Goal: Task Accomplishment & Management: Manage account settings

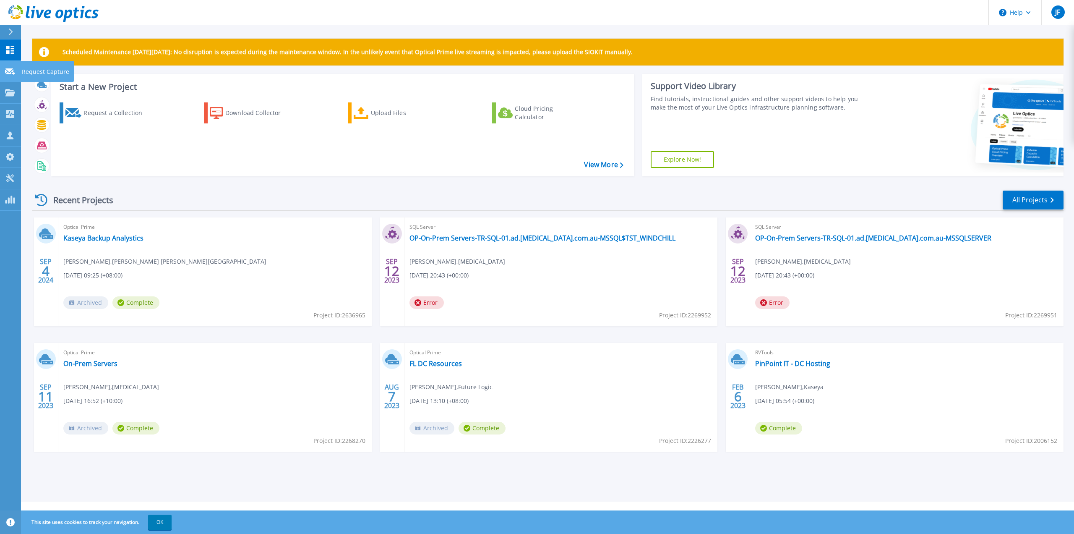
click at [10, 75] on div at bounding box center [10, 71] width 10 height 8
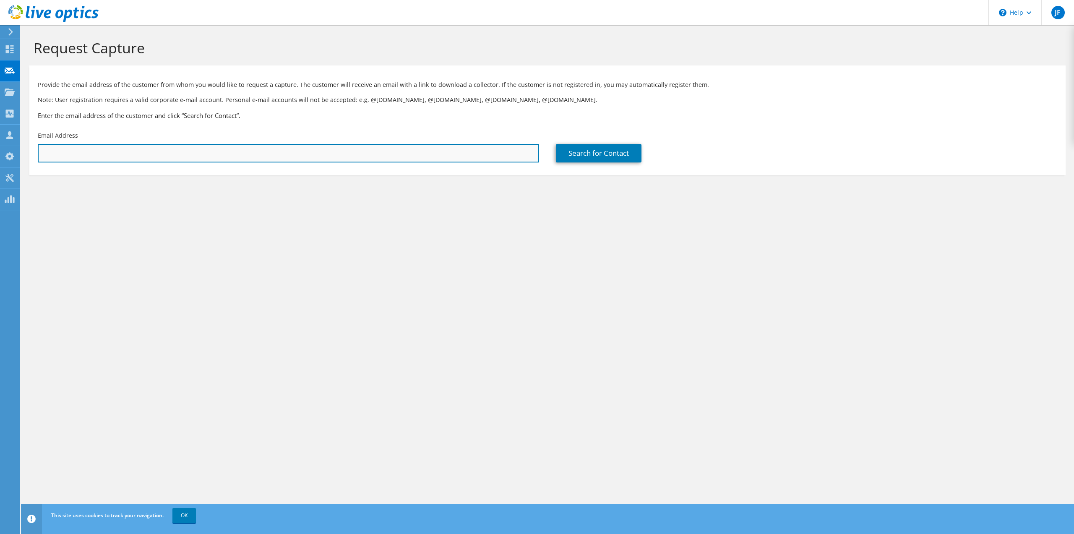
paste input "[PERSON_NAME][EMAIL_ADDRESS][DOMAIN_NAME]"
type input "[PERSON_NAME][EMAIL_ADDRESS][DOMAIN_NAME]"
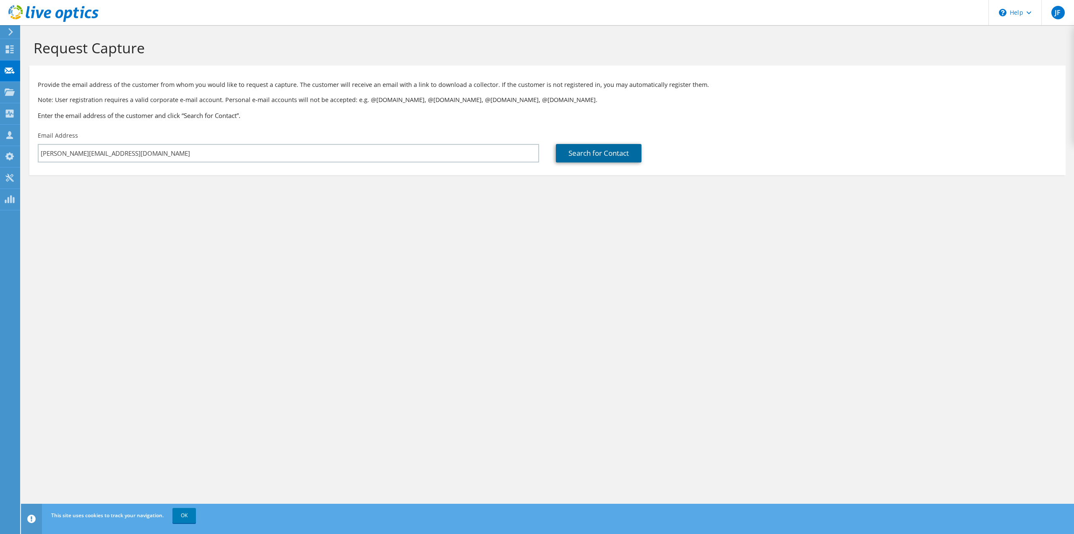
click at [584, 155] on link "Search for Contact" at bounding box center [599, 153] width 86 height 18
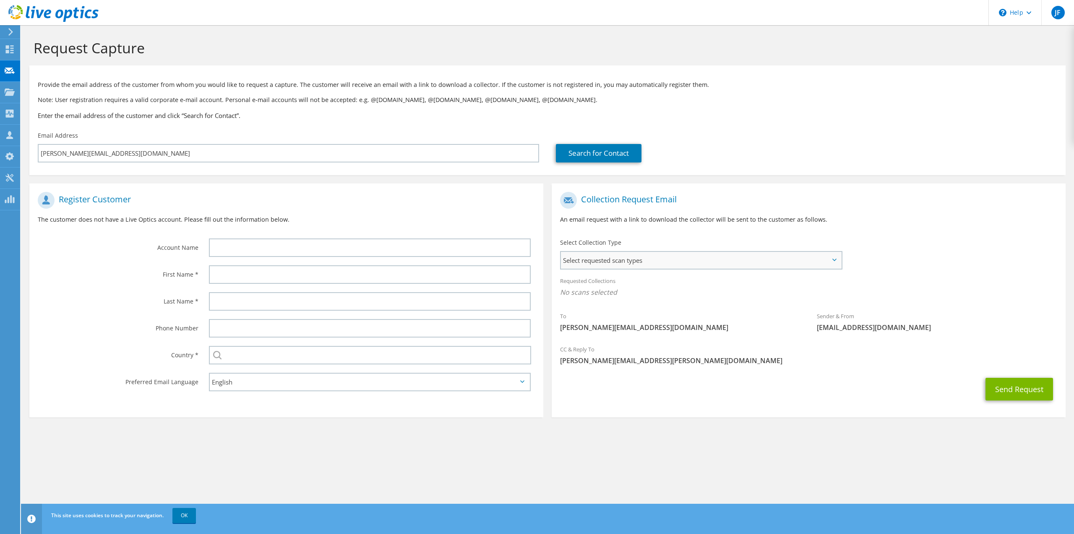
click at [620, 266] on span "Select requested scan types" at bounding box center [701, 260] width 280 height 17
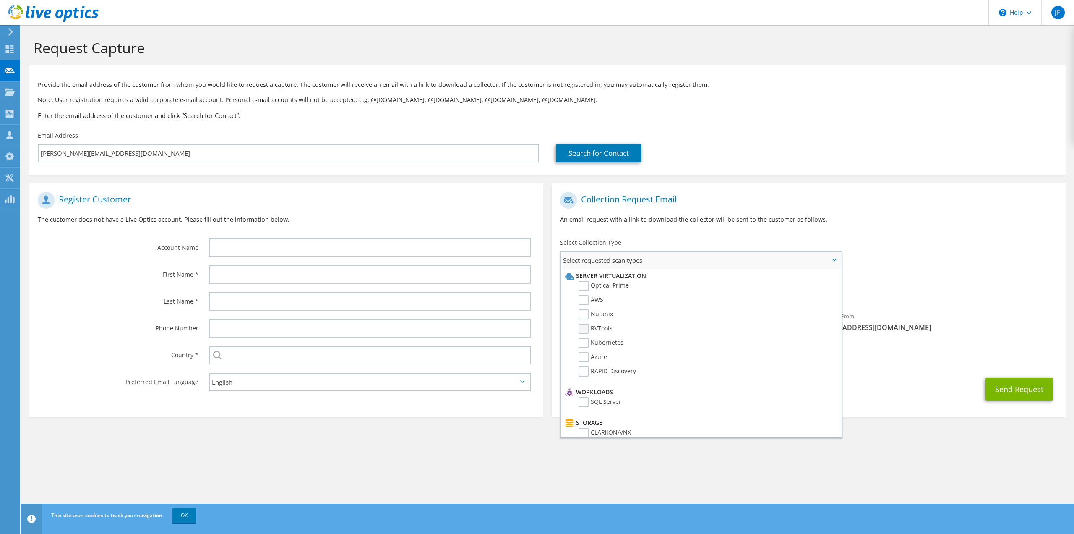
click at [584, 333] on label "RVTools" at bounding box center [596, 329] width 34 height 10
click at [585, 331] on label "RVTools" at bounding box center [596, 329] width 34 height 10
click at [0, 0] on input "RVTools" at bounding box center [0, 0] width 0 height 0
click at [585, 404] on label "SQL Server" at bounding box center [600, 402] width 43 height 10
click at [0, 0] on input "SQL Server" at bounding box center [0, 0] width 0 height 0
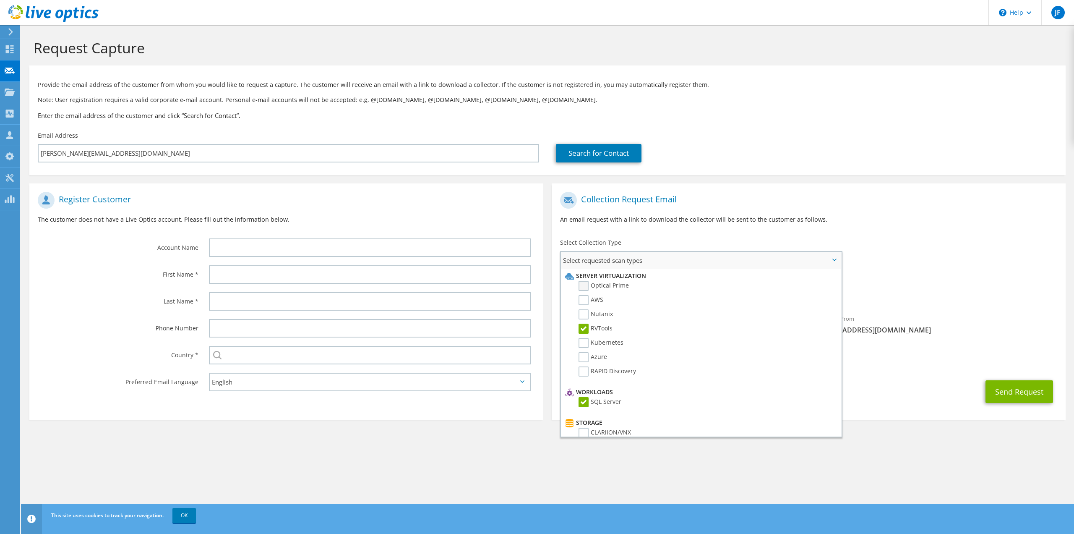
click at [584, 284] on label "Optical Prime" at bounding box center [604, 286] width 50 height 10
click at [0, 0] on input "Optical Prime" at bounding box center [0, 0] width 0 height 0
drag, startPoint x: 586, startPoint y: 426, endPoint x: 592, endPoint y: 426, distance: 6.3
click at [586, 426] on label "Dossier" at bounding box center [595, 423] width 33 height 10
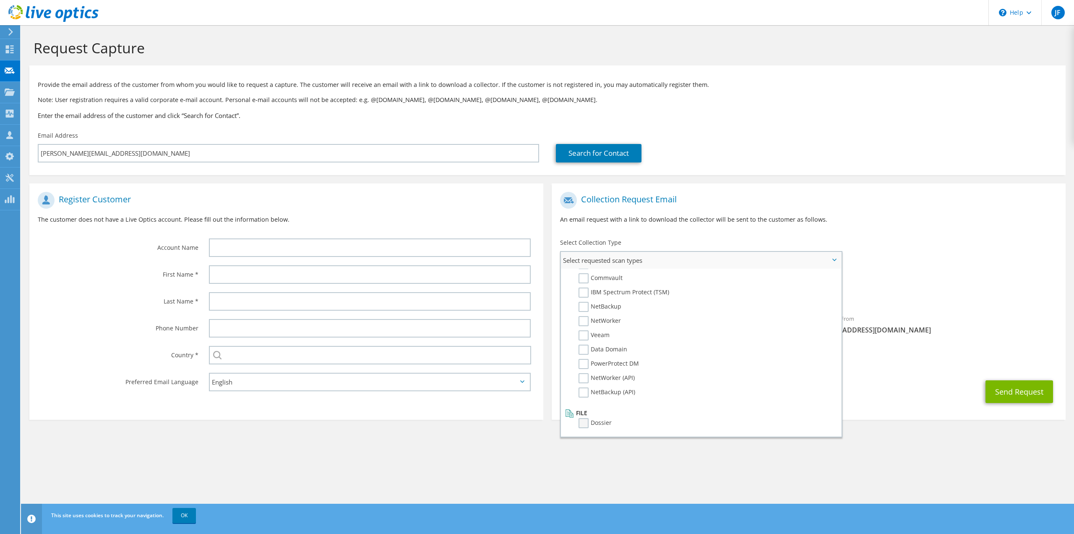
click at [0, 0] on input "Dossier" at bounding box center [0, 0] width 0 height 0
drag, startPoint x: 662, startPoint y: 419, endPoint x: 670, endPoint y: 417, distance: 7.8
click at [665, 418] on li "File" at bounding box center [700, 413] width 274 height 10
click at [582, 376] on label "RAPID Discovery" at bounding box center [607, 371] width 57 height 10
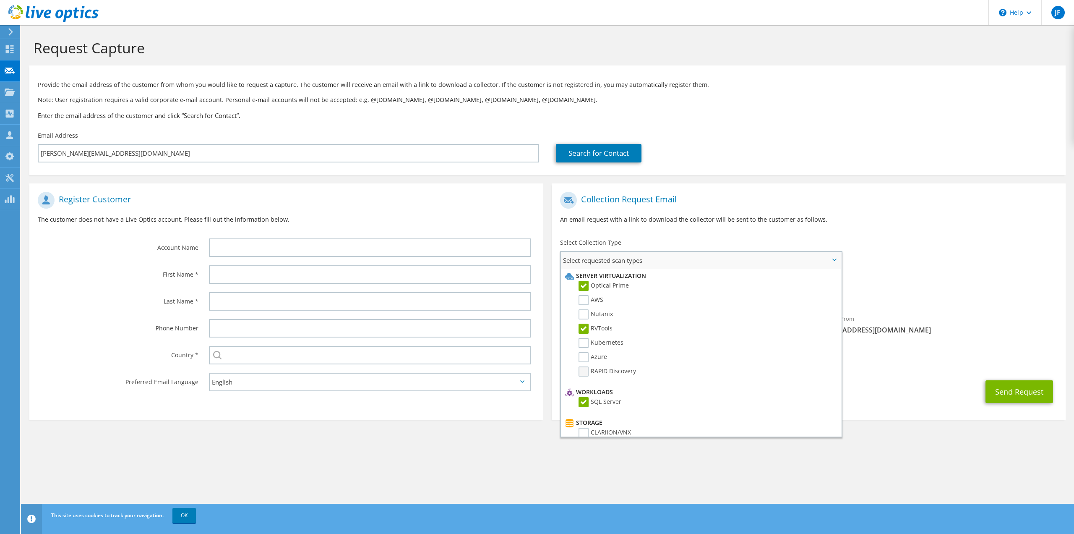
click at [0, 0] on input "RAPID Discovery" at bounding box center [0, 0] width 0 height 0
click at [661, 373] on li "RAPID Discovery" at bounding box center [700, 373] width 274 height 14
click at [839, 259] on span "Select requested scan types" at bounding box center [701, 260] width 280 height 17
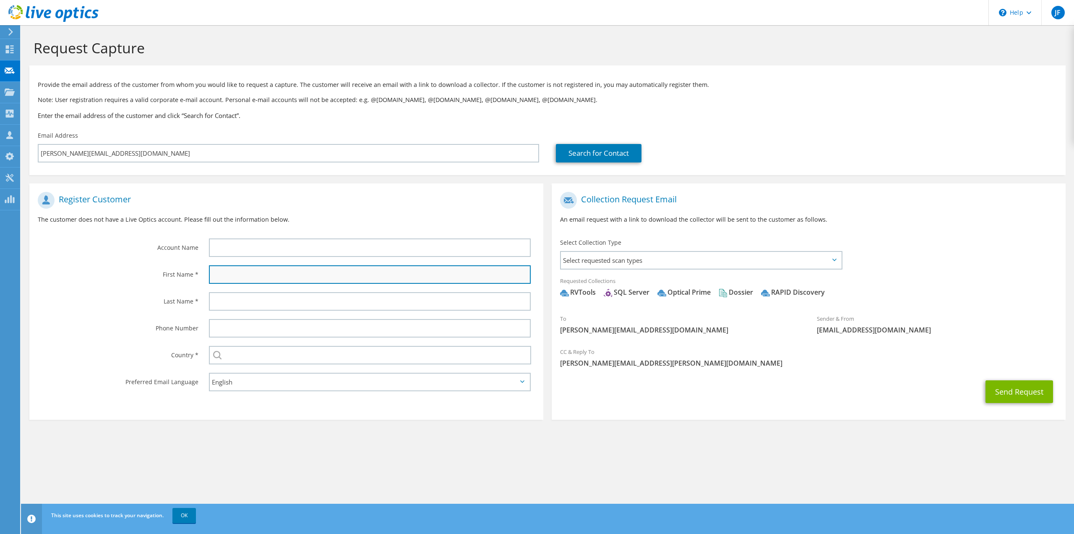
click at [248, 272] on input "text" at bounding box center [370, 274] width 322 height 18
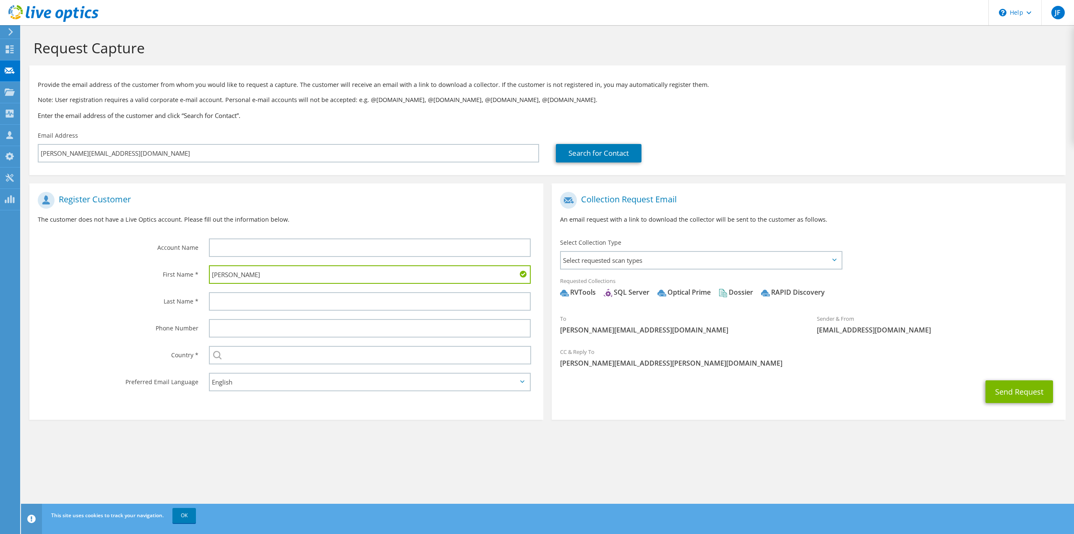
type input "Siddhant"
type input "Mallah"
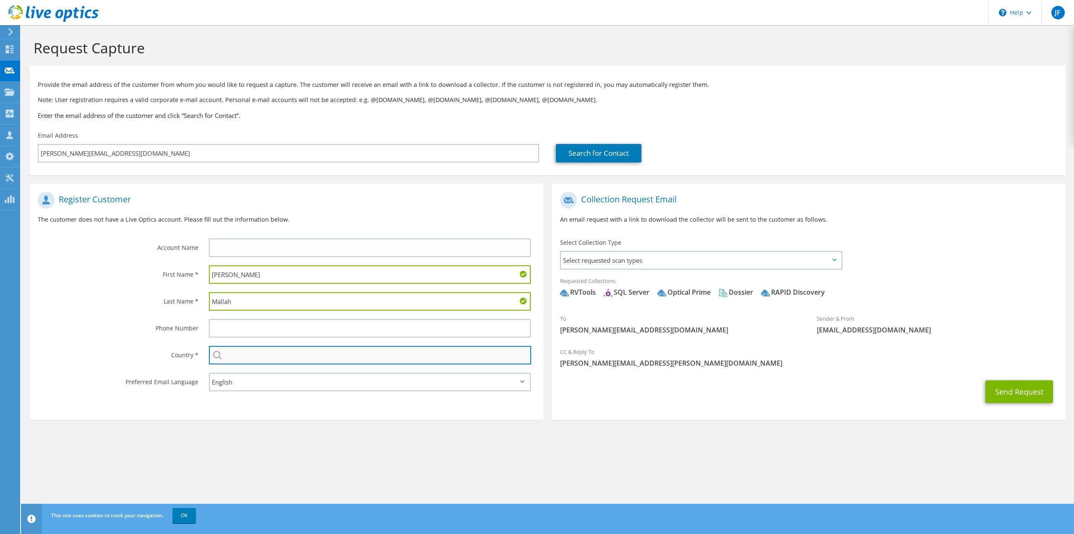
click at [243, 363] on input "text" at bounding box center [370, 355] width 322 height 18
click at [233, 389] on li "[GEOGRAPHIC_DATA]" at bounding box center [369, 387] width 321 height 12
type input "[GEOGRAPHIC_DATA]"
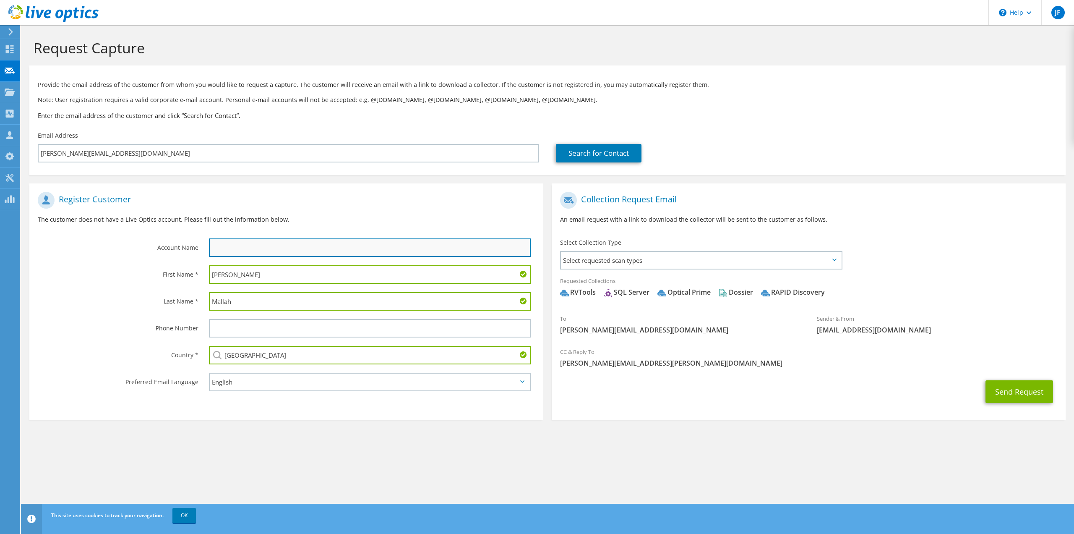
click at [233, 251] on input "text" at bounding box center [370, 247] width 322 height 18
type input "Golden Legand Leasing and Finance Ltd"
click at [850, 392] on div "Send Request" at bounding box center [809, 391] width 514 height 31
click at [638, 361] on span "[PERSON_NAME][EMAIL_ADDRESS][PERSON_NAME][DOMAIN_NAME]" at bounding box center [808, 362] width 497 height 9
click at [681, 264] on span "Select requested scan types" at bounding box center [701, 260] width 280 height 17
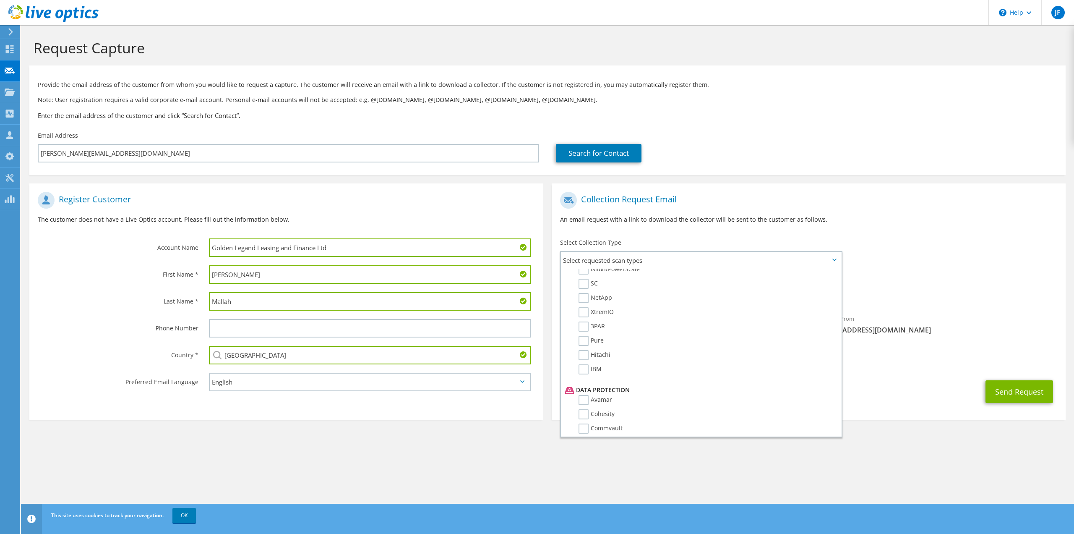
scroll to position [251, 0]
click at [922, 261] on div "To siddhant.m@gllfl.com Sender & From liveoptics@liveoptics.com" at bounding box center [809, 265] width 514 height 155
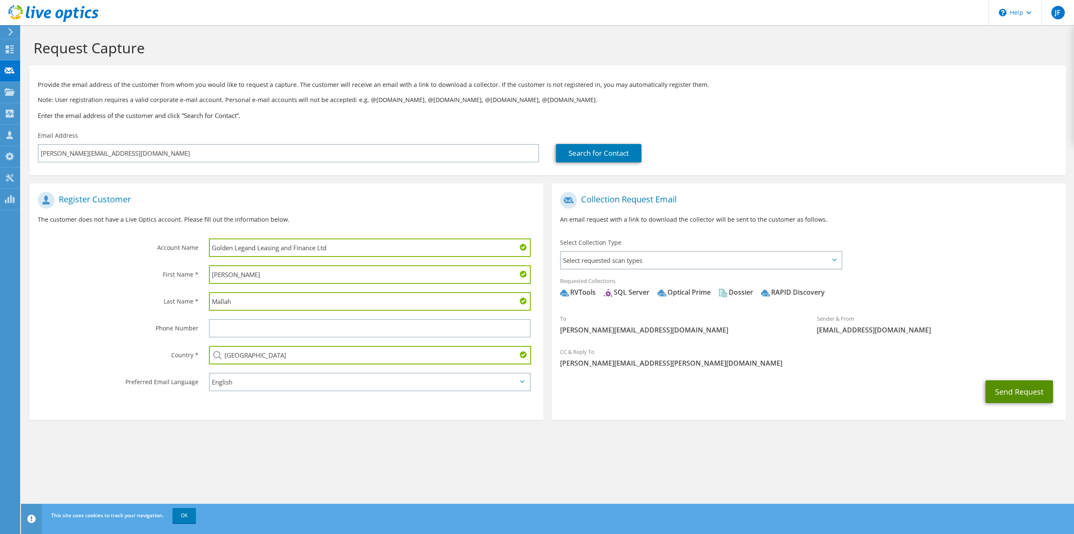
click at [1025, 396] on button "Send Request" at bounding box center [1020, 391] width 68 height 23
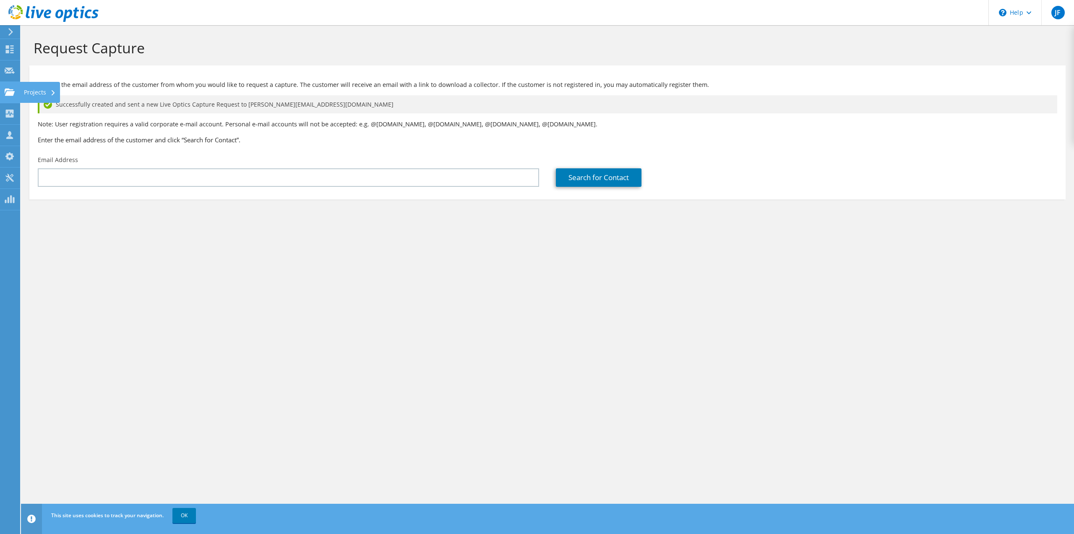
click at [11, 93] on use at bounding box center [10, 91] width 10 height 7
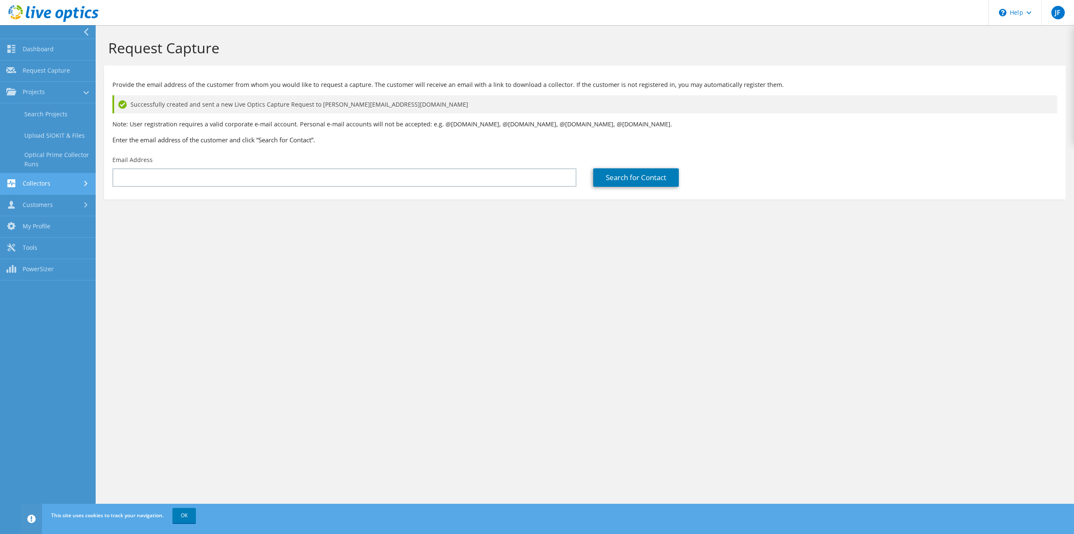
click at [56, 182] on link "Collectors" at bounding box center [48, 183] width 96 height 21
click at [58, 180] on link "Data Domain Local Summary" at bounding box center [48, 180] width 96 height 27
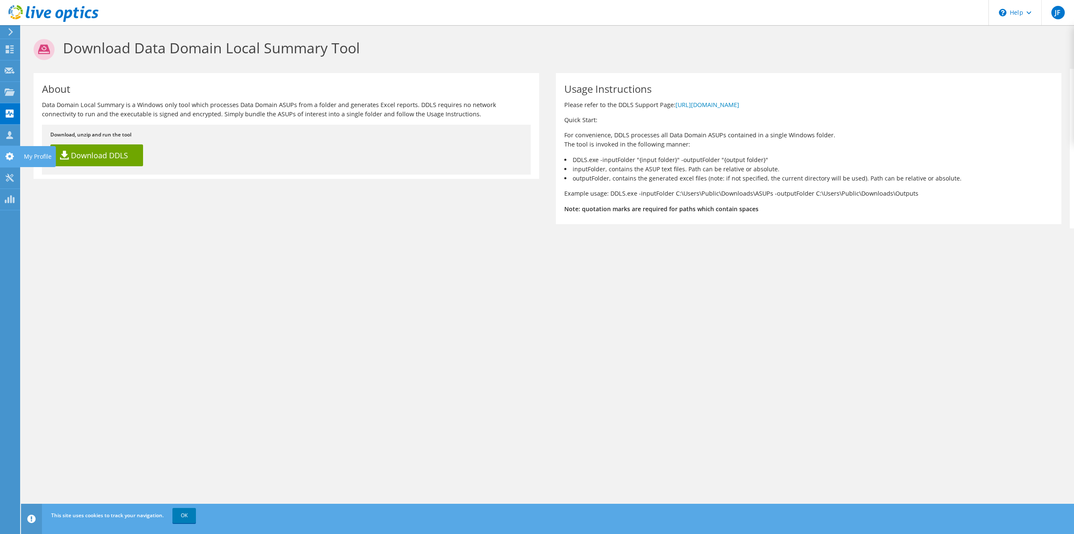
click at [12, 159] on use at bounding box center [9, 156] width 8 height 8
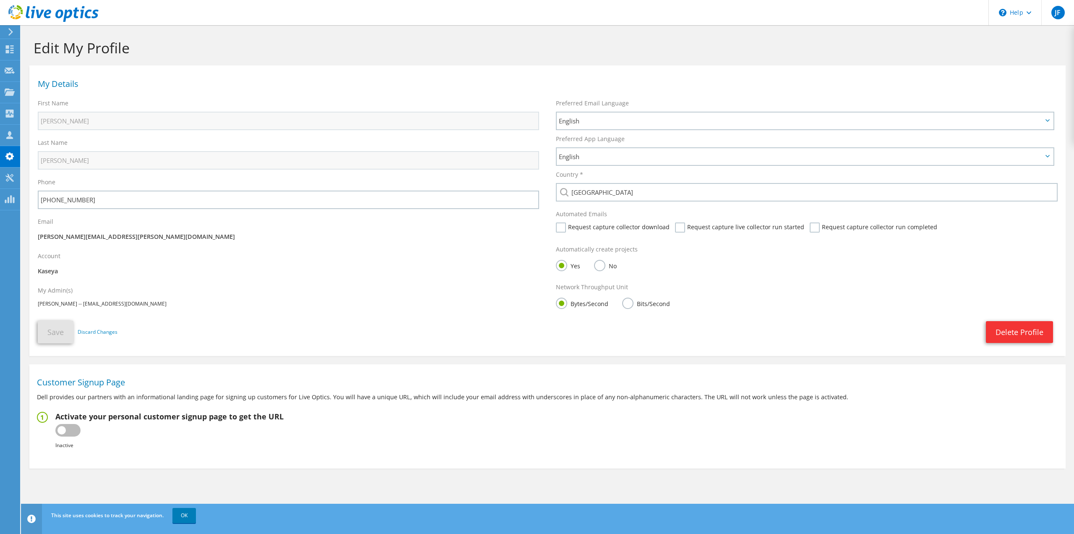
click at [71, 435] on label at bounding box center [67, 430] width 25 height 13
click at [0, 0] on input "checkbox" at bounding box center [0, 0] width 0 height 0
type input "[URL][DOMAIN_NAME]"
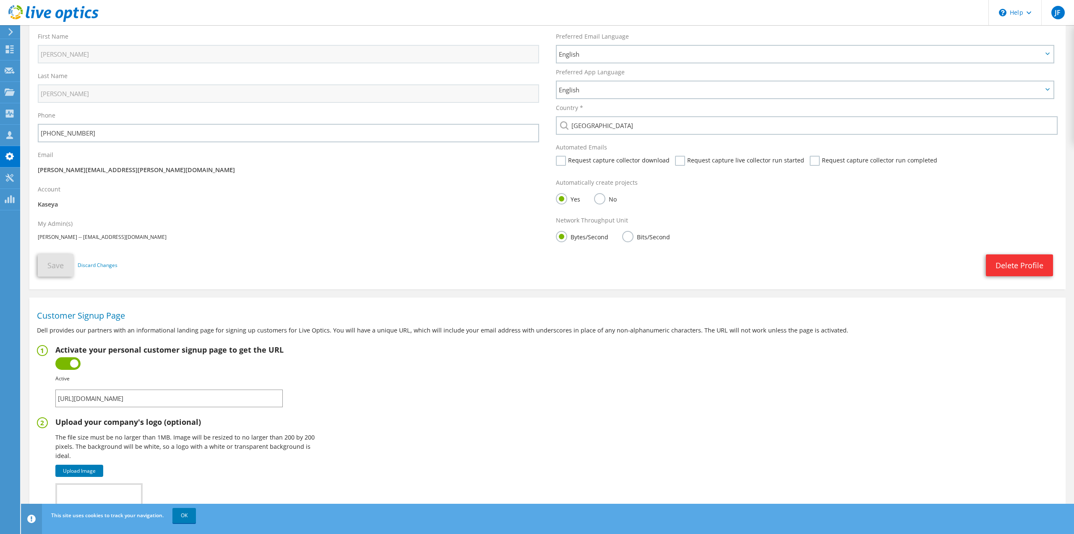
scroll to position [62, 0]
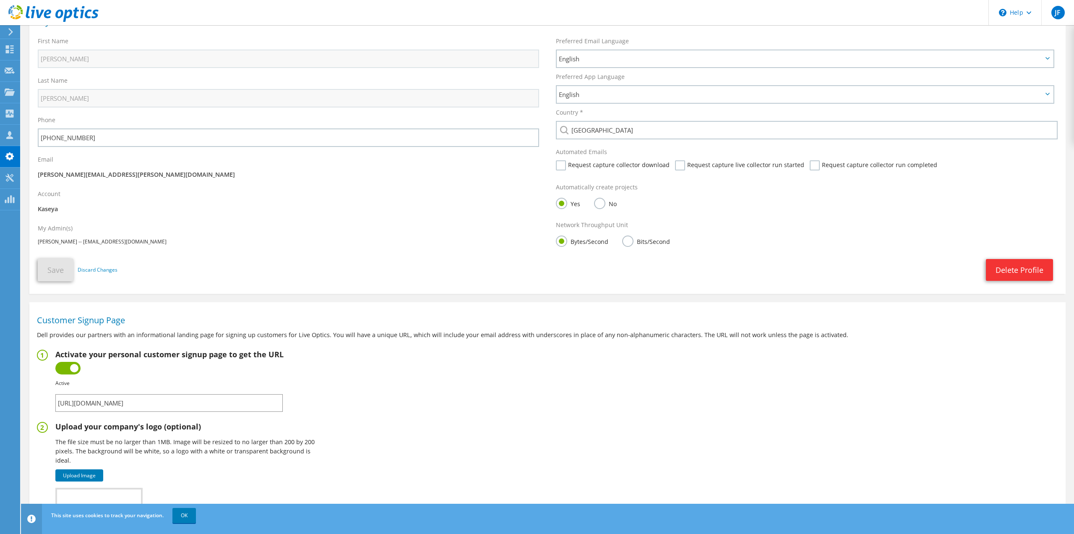
click at [71, 374] on label at bounding box center [67, 368] width 25 height 13
click at [0, 0] on input "checkbox" at bounding box center [0, 0] width 0 height 0
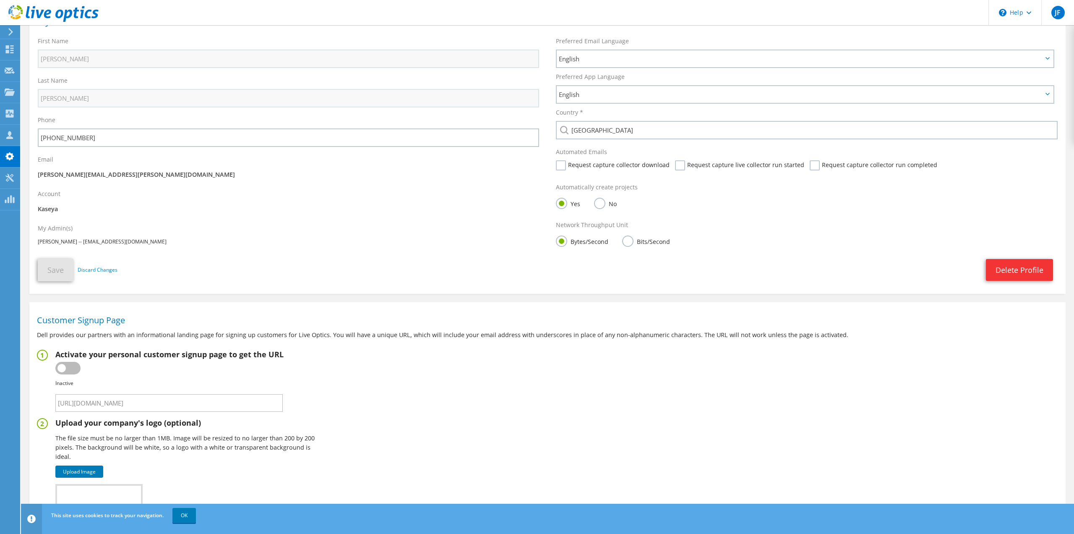
scroll to position [0, 0]
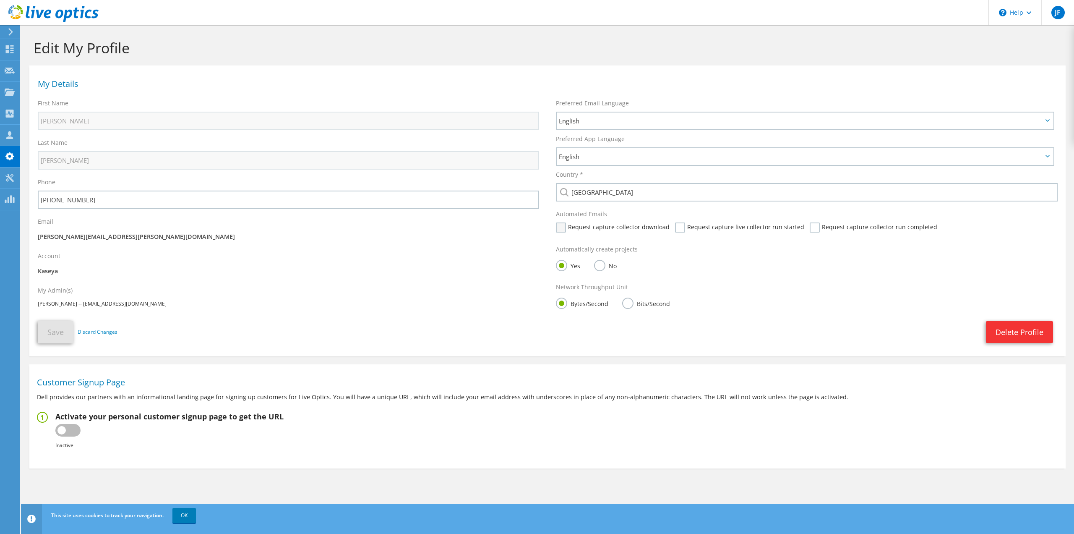
click at [559, 230] on label "Request capture collector download" at bounding box center [613, 227] width 114 height 10
click at [0, 0] on input "Request capture collector download" at bounding box center [0, 0] width 0 height 0
click at [683, 229] on label "Request capture live collector run started" at bounding box center [739, 227] width 129 height 10
click at [0, 0] on input "Request capture live collector run started" at bounding box center [0, 0] width 0 height 0
drag, startPoint x: 809, startPoint y: 227, endPoint x: 808, endPoint y: 232, distance: 4.3
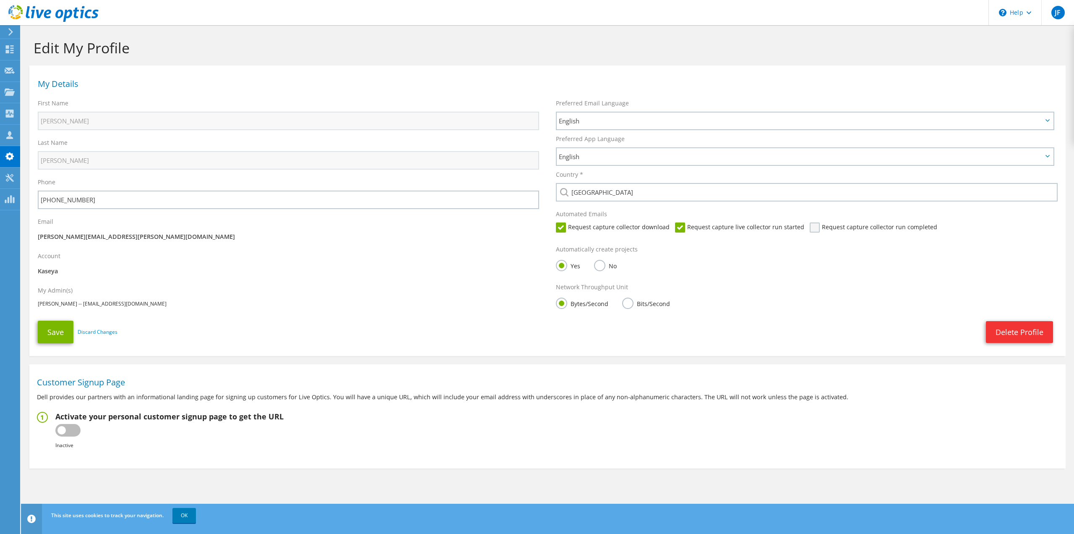
click at [810, 228] on label "Request capture collector run completed" at bounding box center [874, 227] width 128 height 10
click at [0, 0] on input "Request capture collector run completed" at bounding box center [0, 0] width 0 height 0
drag, startPoint x: 53, startPoint y: 343, endPoint x: 60, endPoint y: 341, distance: 7.0
click at [54, 343] on button "Save" at bounding box center [56, 332] width 36 height 23
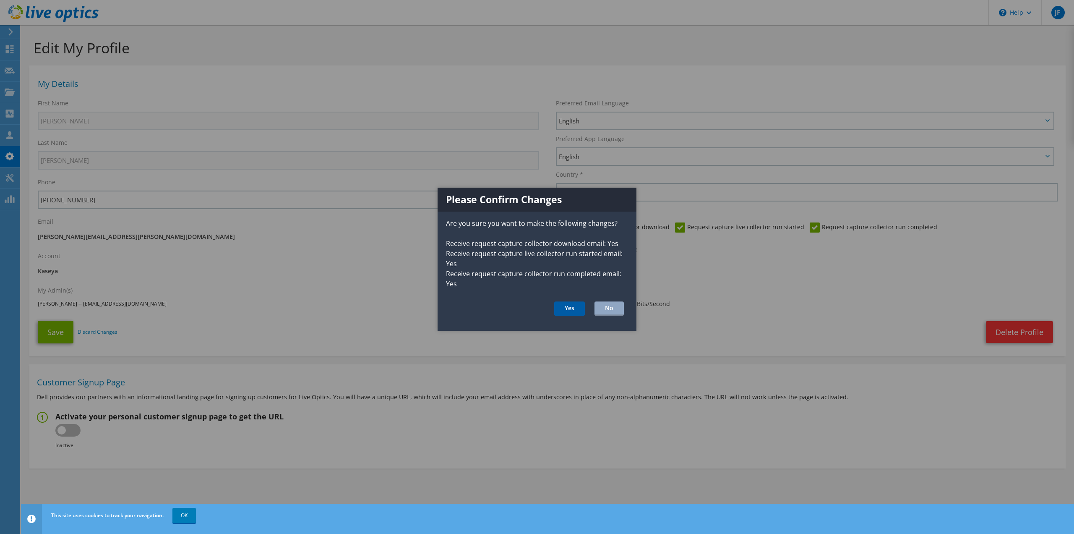
click at [564, 308] on button "Yes" at bounding box center [569, 308] width 31 height 14
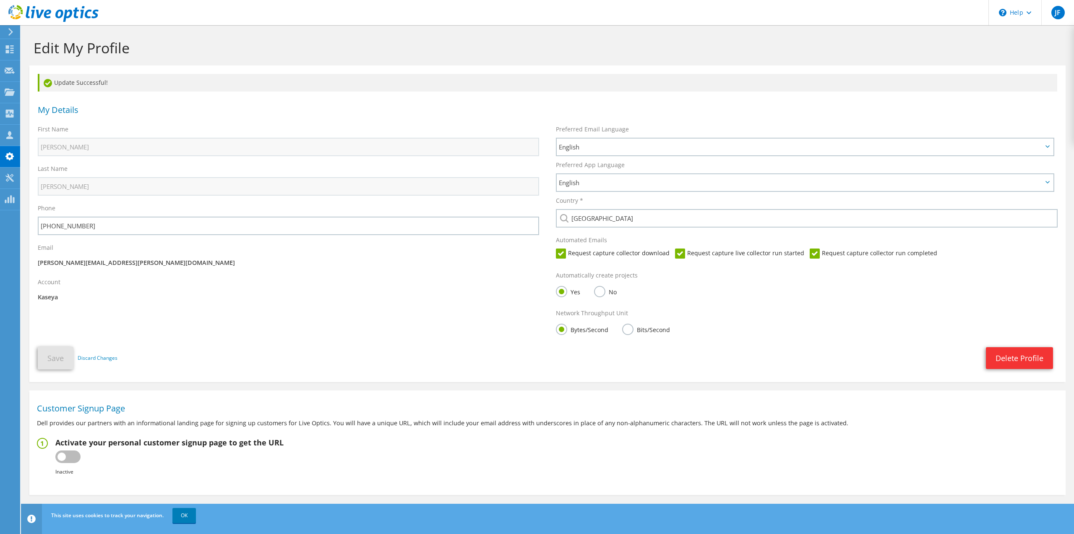
click at [188, 302] on p "Kaseya" at bounding box center [289, 297] width 502 height 9
click at [9, 33] on icon at bounding box center [11, 32] width 6 height 8
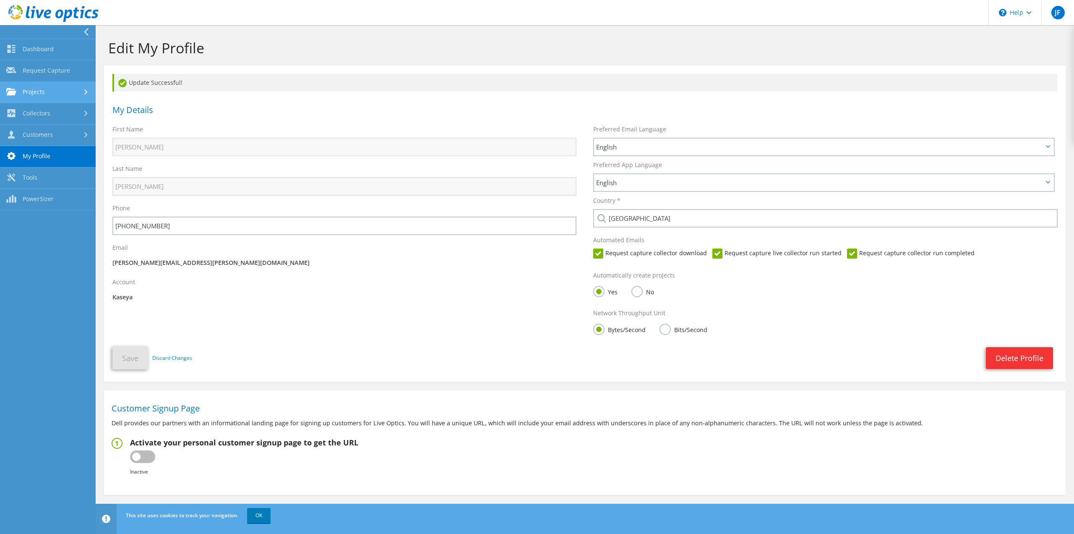
click at [59, 92] on link "Projects" at bounding box center [48, 92] width 96 height 21
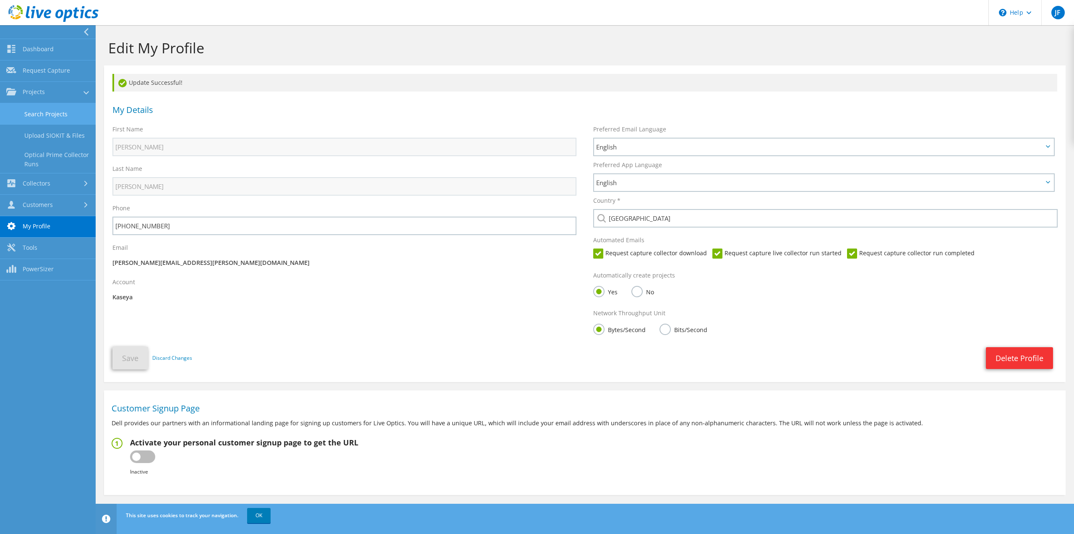
click at [57, 112] on link "Search Projects" at bounding box center [48, 113] width 96 height 21
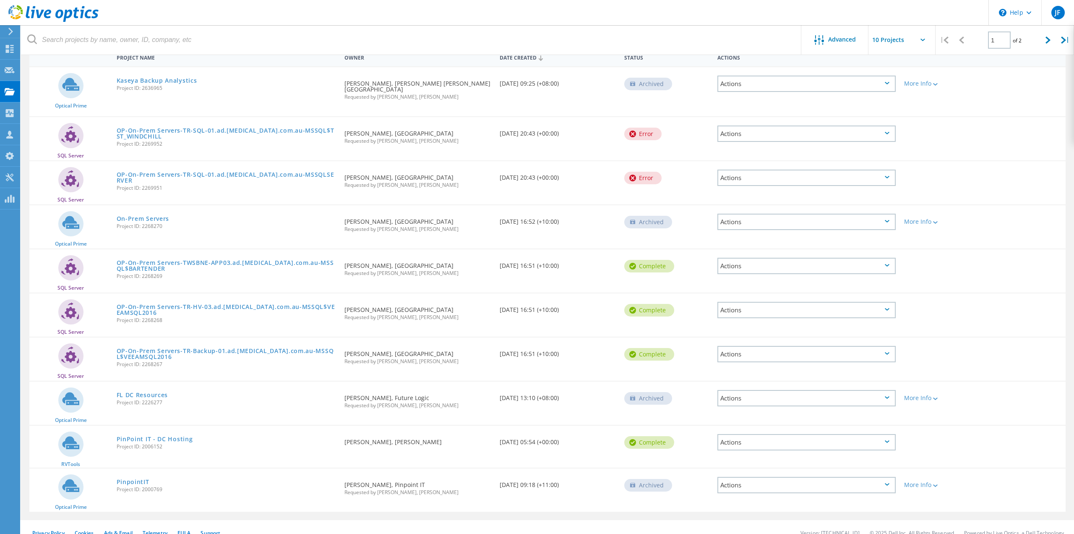
scroll to position [99, 0]
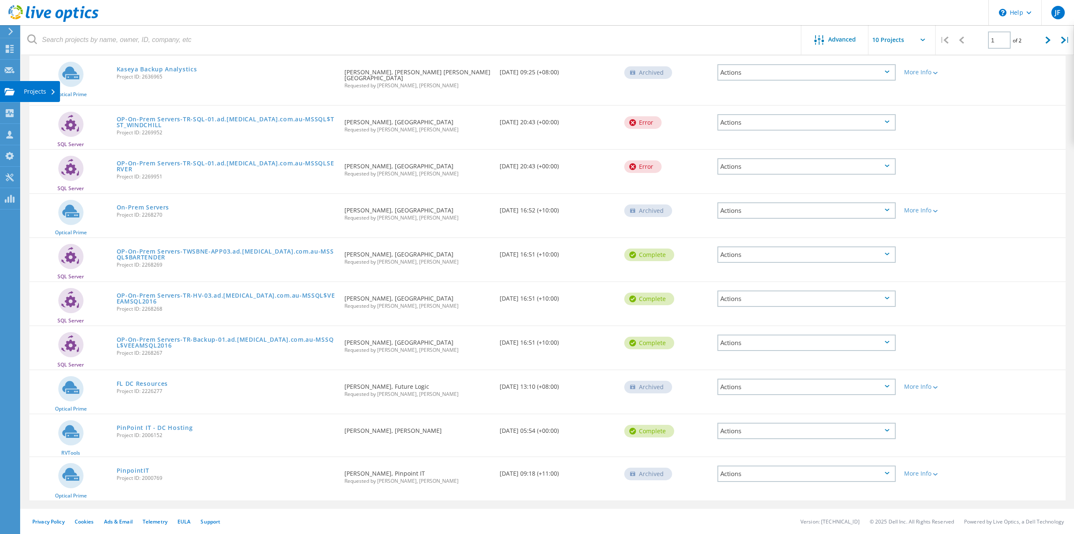
click at [10, 91] on use at bounding box center [10, 91] width 10 height 7
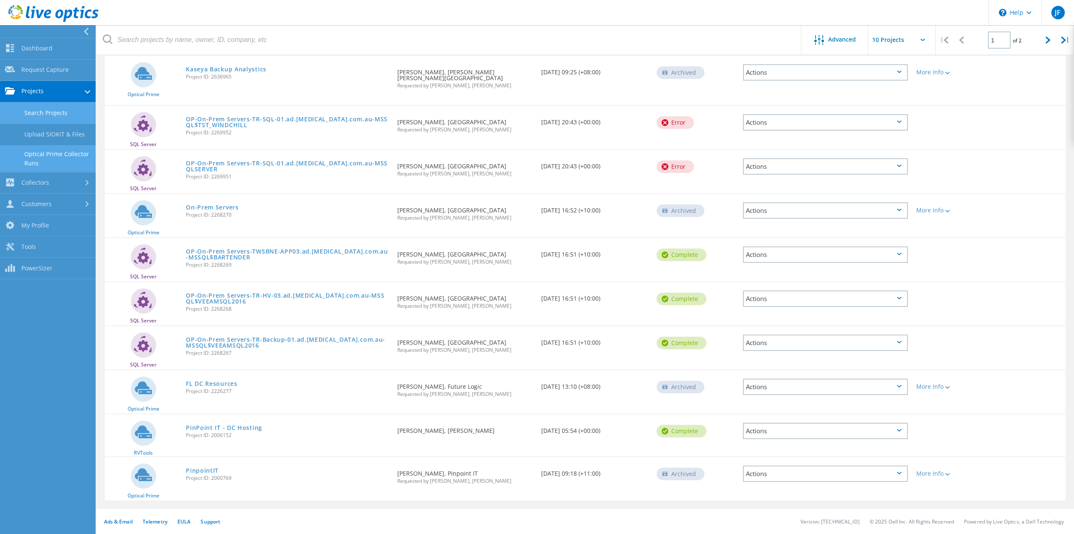
click at [47, 157] on link "Optical Prime Collector Runs" at bounding box center [48, 158] width 96 height 27
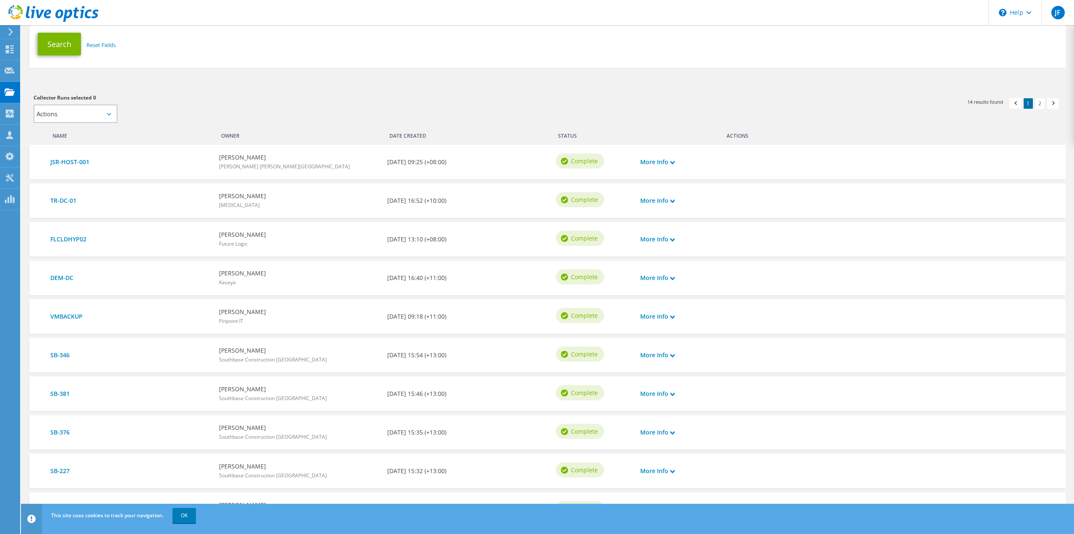
scroll to position [211, 0]
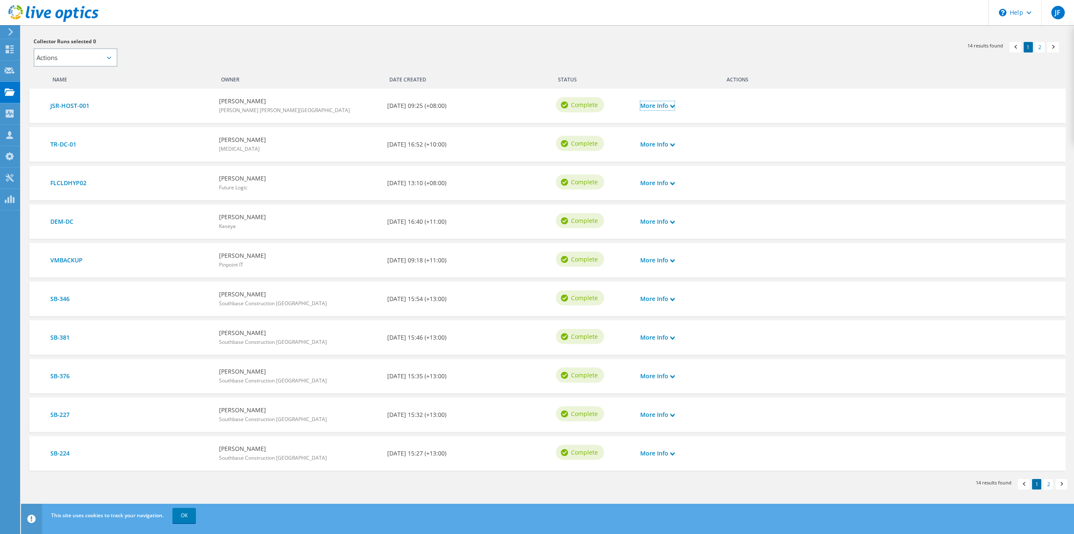
click at [674, 109] on link "More Info" at bounding box center [657, 105] width 34 height 9
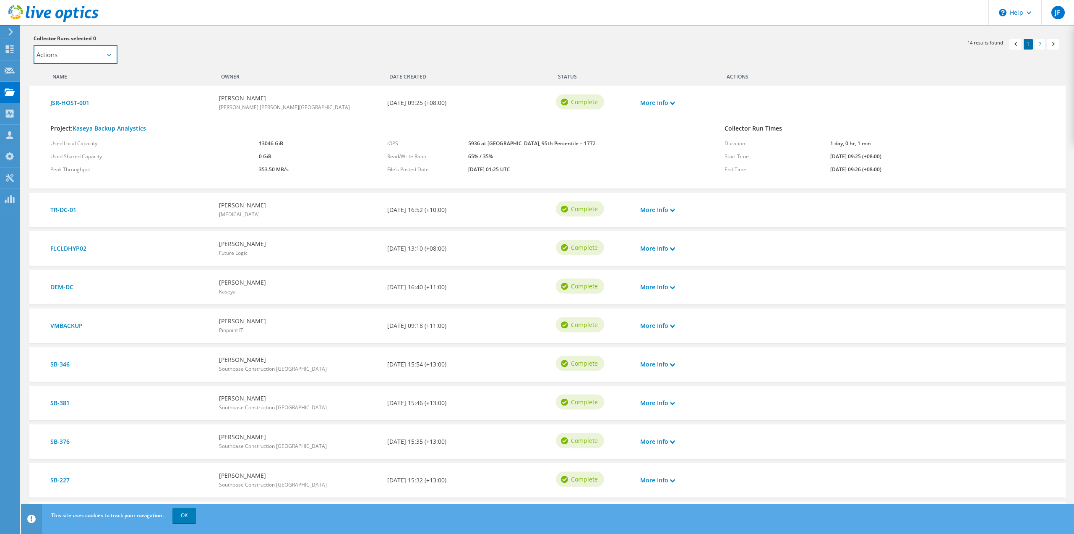
scroll to position [209, 0]
select select "new_proj"
click option "Add to new project" at bounding box center [0, 0] width 0 height 0
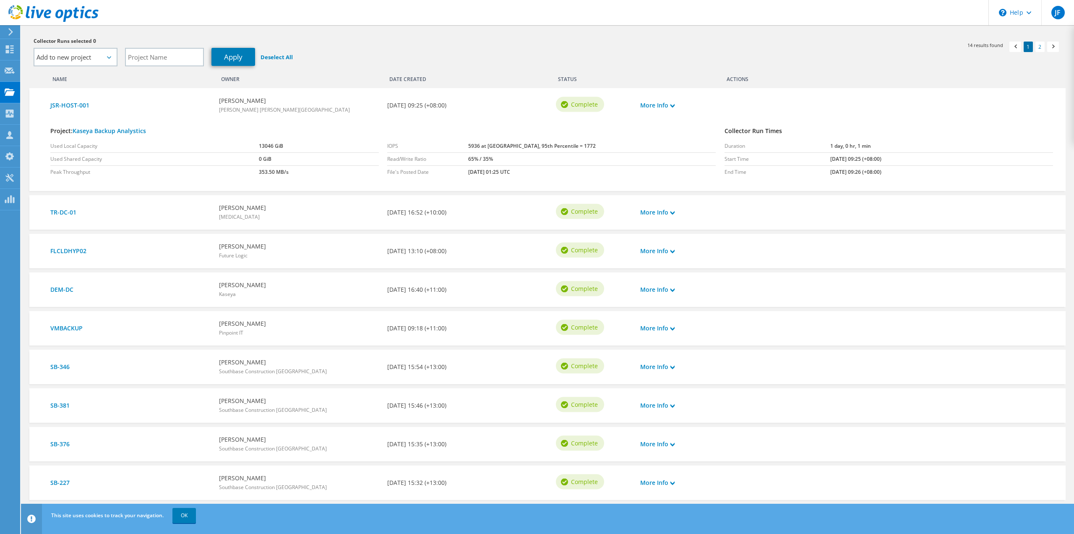
click at [589, 69] on div "Collector Runs selected 0 Actions Add to new project Apply Deselect All 1 2 14 …" at bounding box center [547, 51] width 1045 height 38
click at [11, 112] on use at bounding box center [10, 114] width 8 height 8
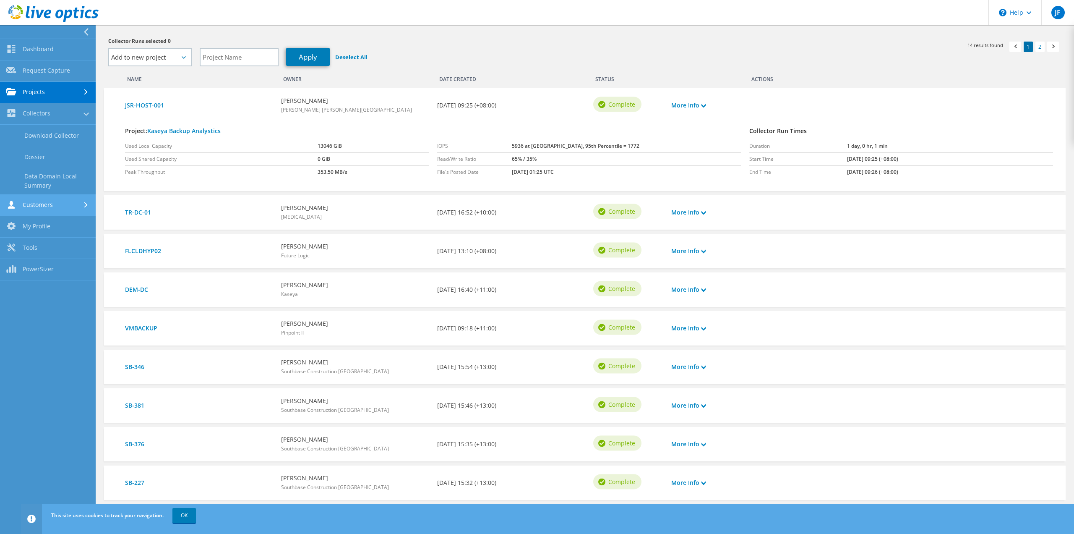
drag, startPoint x: 43, startPoint y: 203, endPoint x: 50, endPoint y: 204, distance: 6.8
click at [43, 203] on link "Customers" at bounding box center [48, 205] width 96 height 21
click at [45, 185] on link "Customers" at bounding box center [48, 177] width 96 height 21
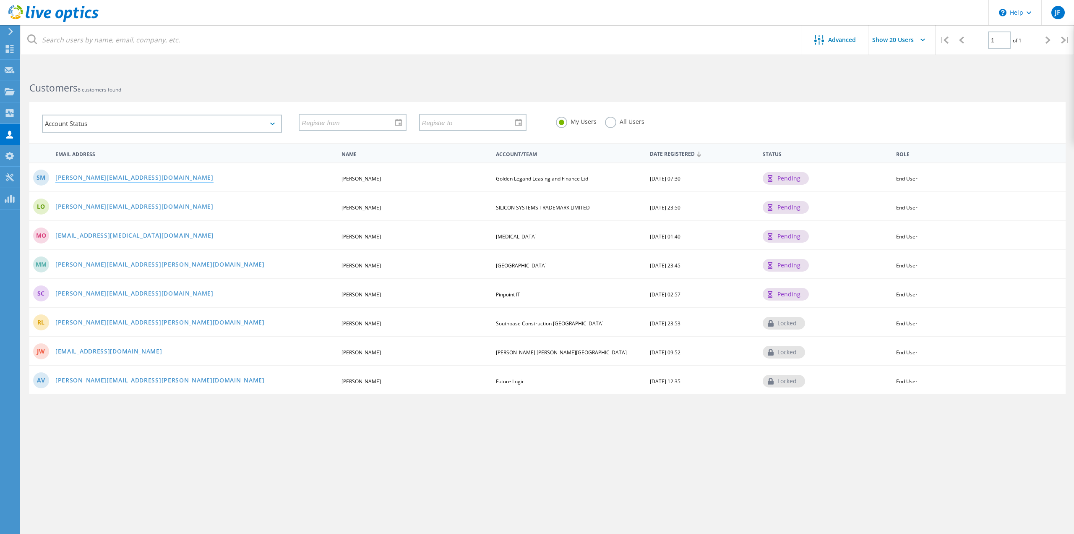
click at [75, 182] on link "[PERSON_NAME][EMAIL_ADDRESS][DOMAIN_NAME]" at bounding box center [134, 178] width 158 height 7
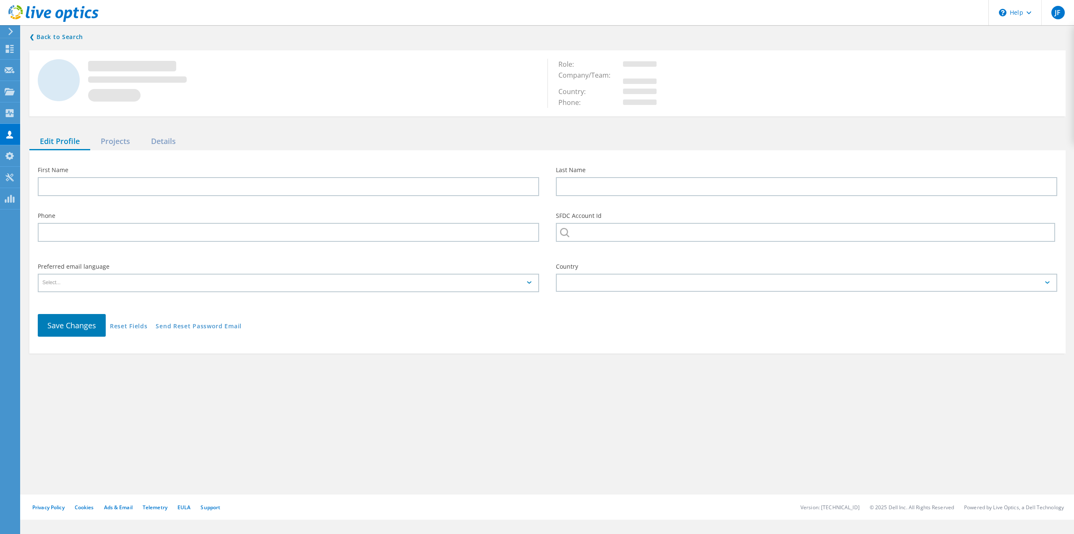
type input "[PERSON_NAME]"
type input "Mallah"
type input "Golden Legand Leasing and Finance Ltd"
type input "English"
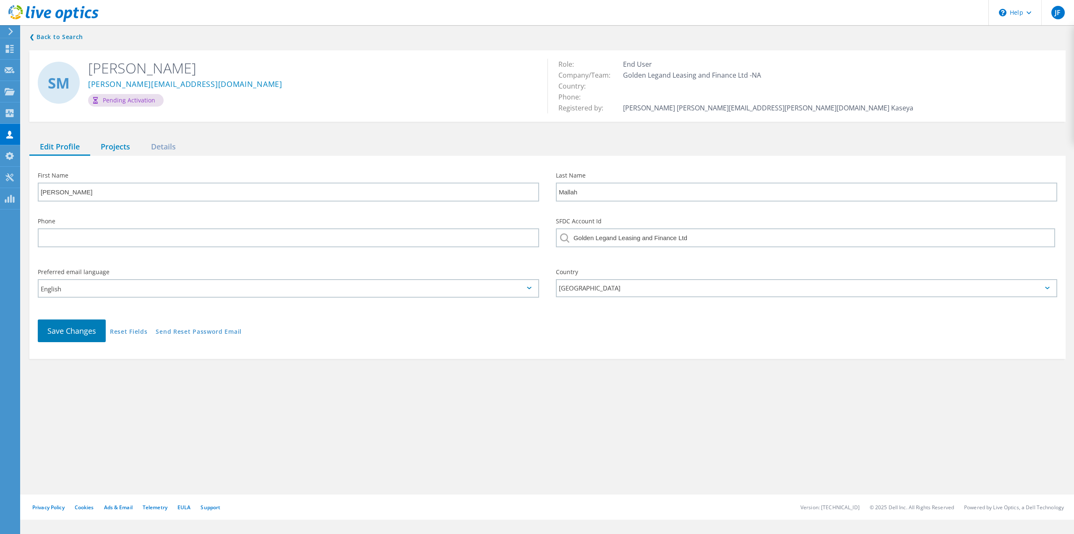
click at [123, 154] on div "Projects" at bounding box center [115, 146] width 50 height 17
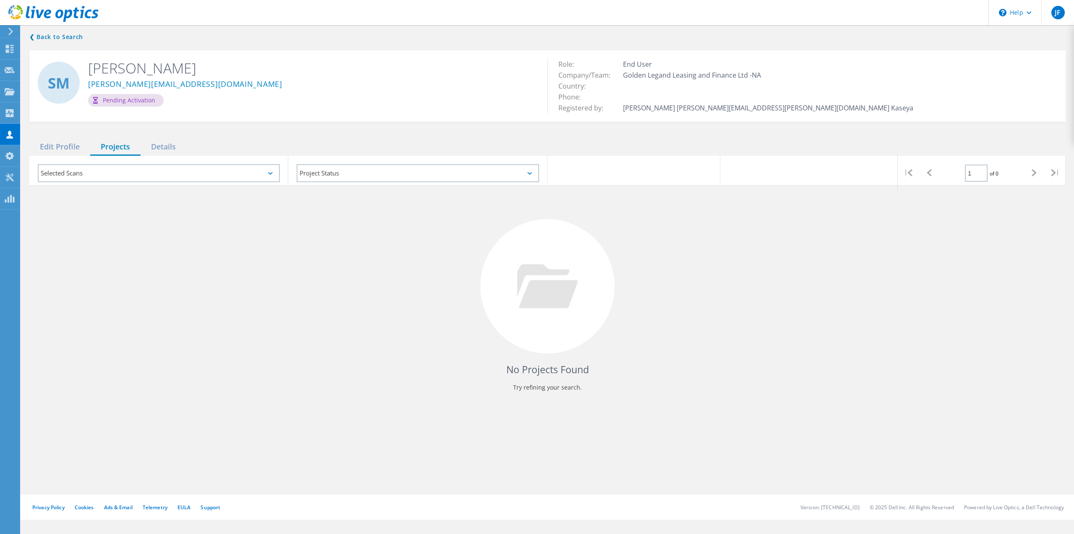
click at [229, 180] on div "Selected Scans" at bounding box center [159, 173] width 242 height 18
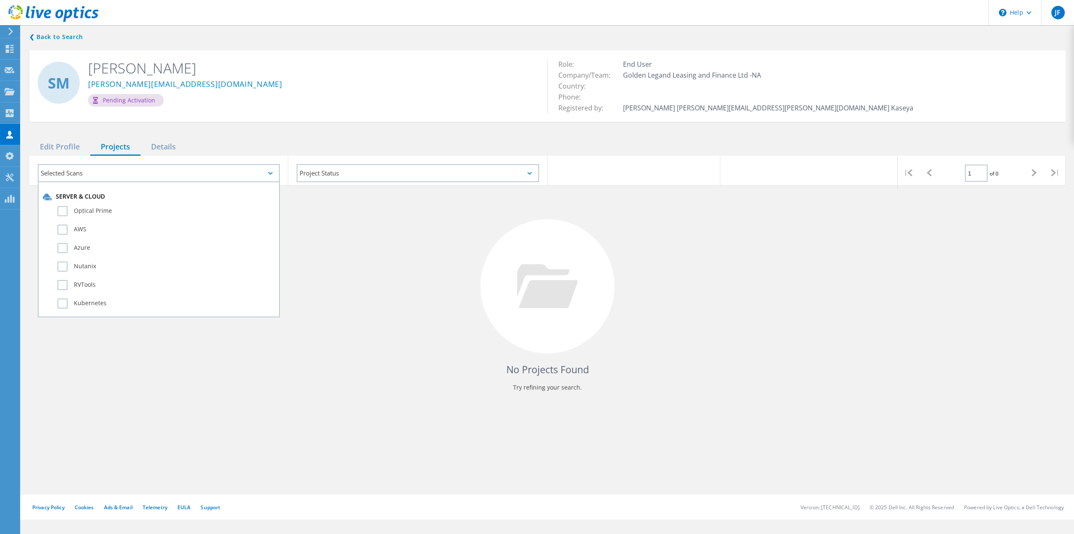
click at [379, 222] on div "No Projects Found Try refining your search." at bounding box center [547, 293] width 1037 height 217
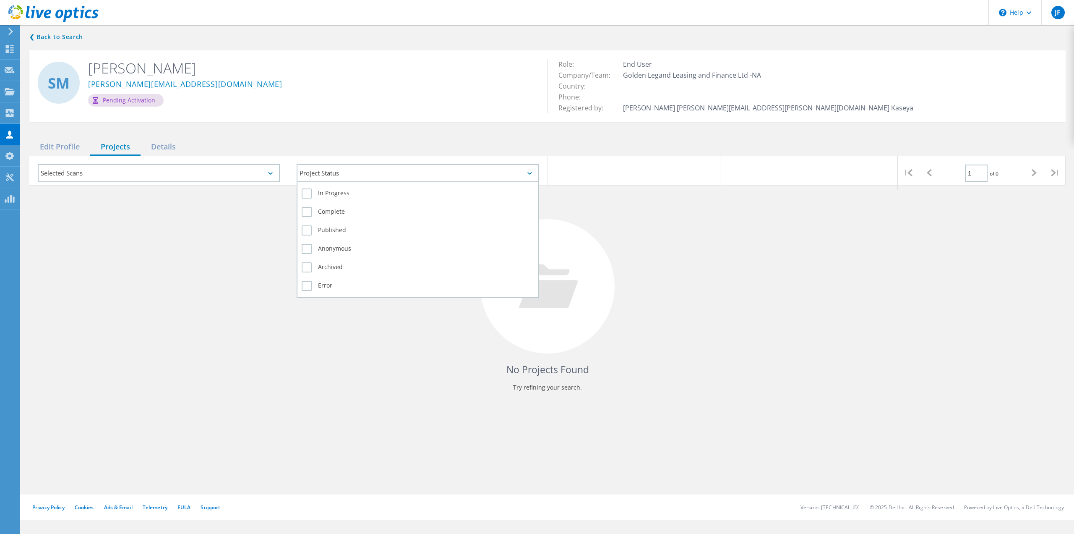
click at [371, 178] on div "Project Status" at bounding box center [418, 173] width 242 height 18
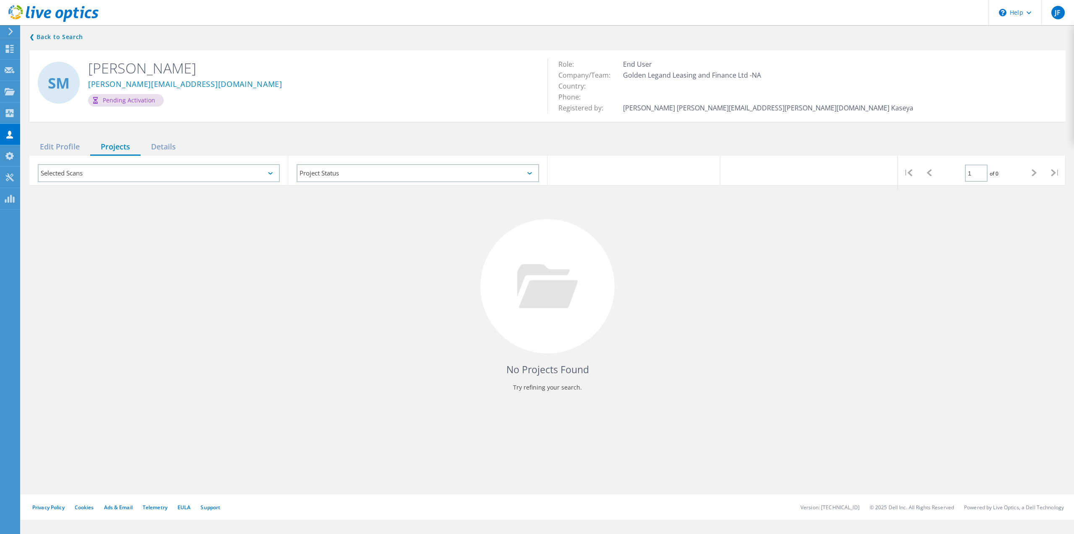
click at [351, 150] on div "Edit Profile Projects Details" at bounding box center [547, 146] width 1037 height 17
click at [14, 90] on icon at bounding box center [10, 92] width 10 height 8
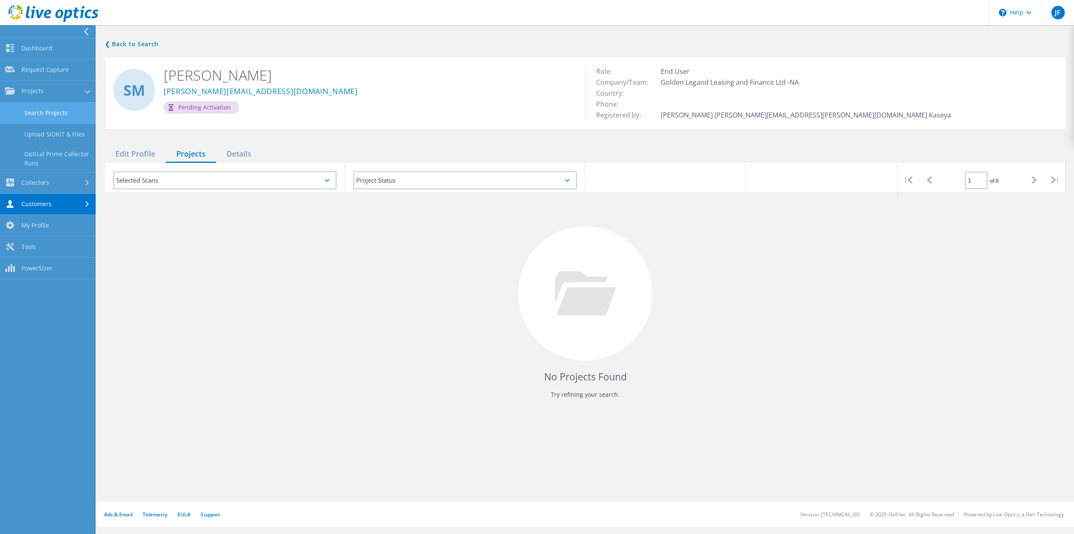
click at [59, 113] on link "Search Projects" at bounding box center [48, 112] width 96 height 21
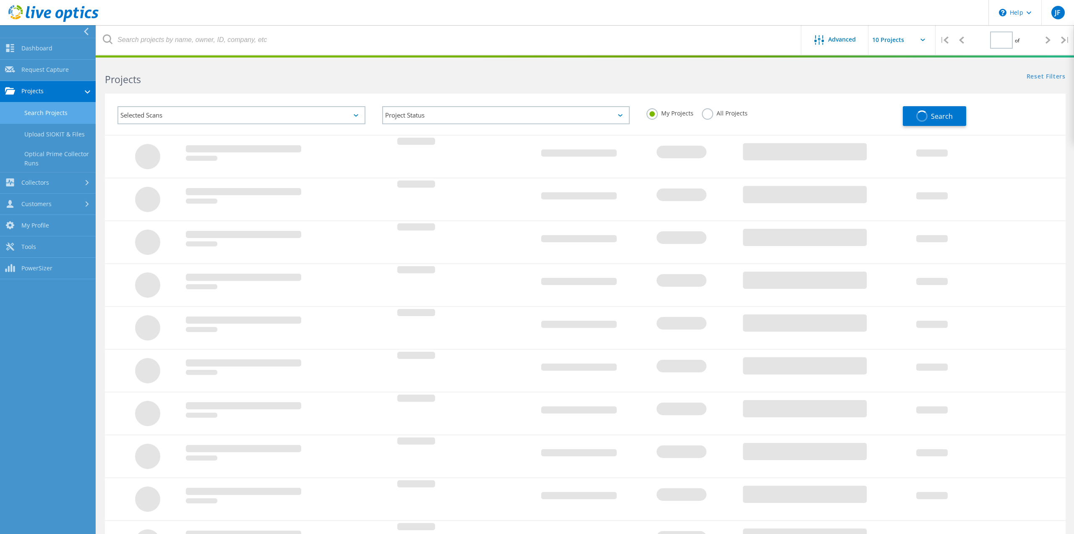
type input "1"
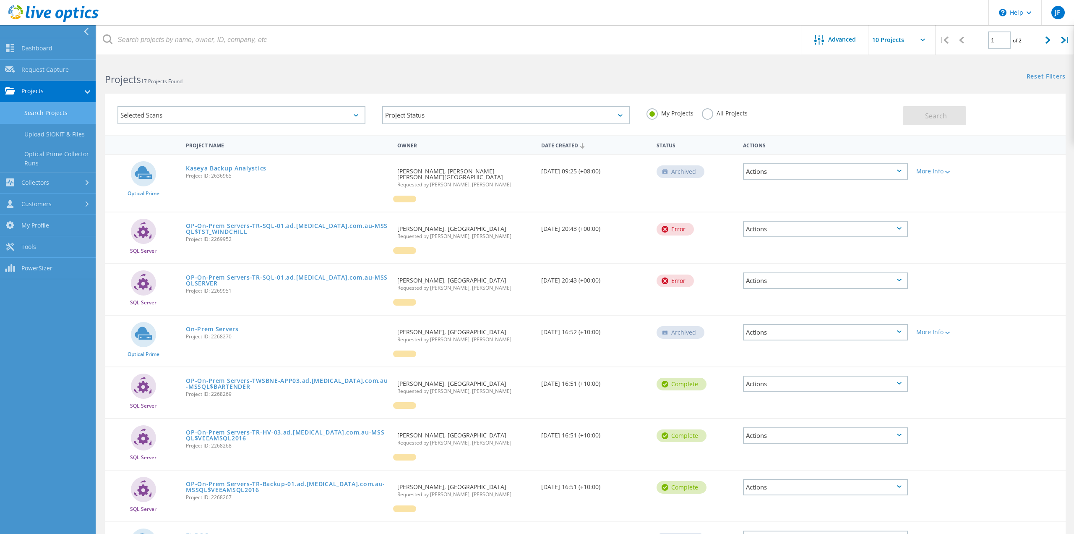
drag, startPoint x: 651, startPoint y: 73, endPoint x: 550, endPoint y: 60, distance: 102.0
click at [650, 73] on div "Reset Filters Show Filters" at bounding box center [829, 69] width 489 height 16
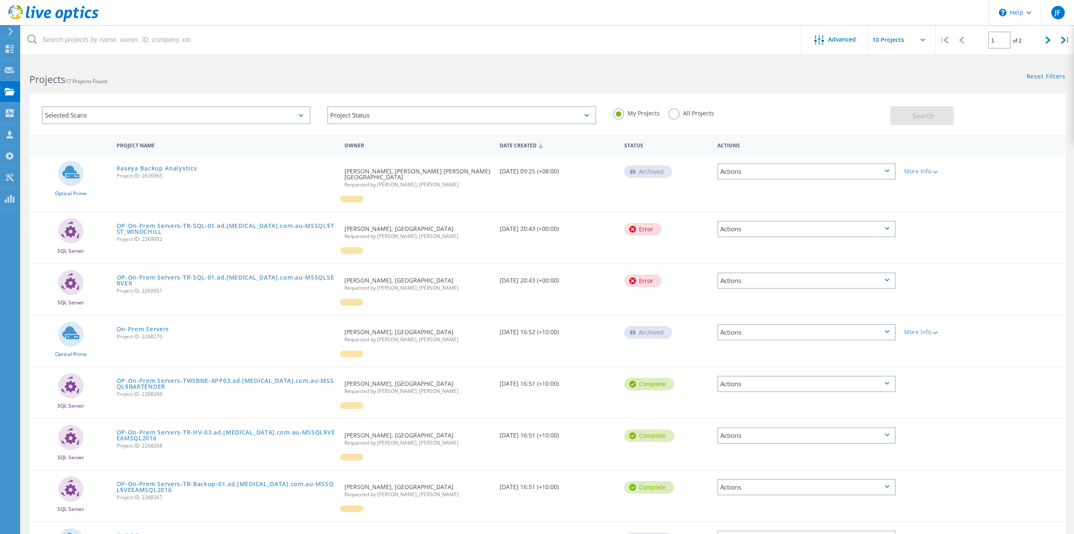
click at [896, 41] on input "text" at bounding box center [911, 39] width 84 height 29
click at [895, 108] on div "Show 40 Projects" at bounding box center [910, 104] width 83 height 14
type input "Show 40 Projects"
click at [935, 173] on icon at bounding box center [935, 172] width 5 height 3
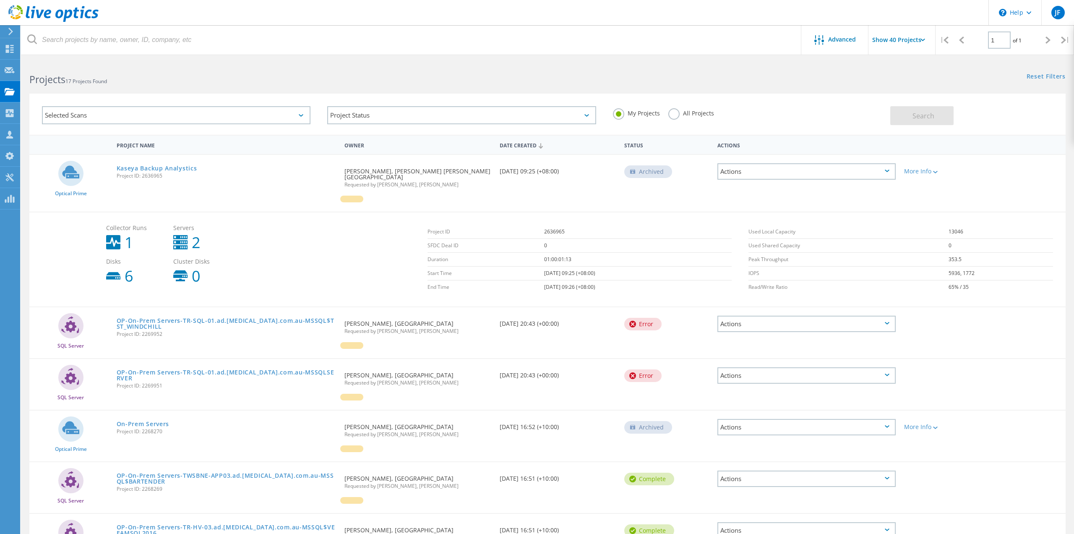
click at [696, 185] on div "Archived" at bounding box center [666, 170] width 93 height 31
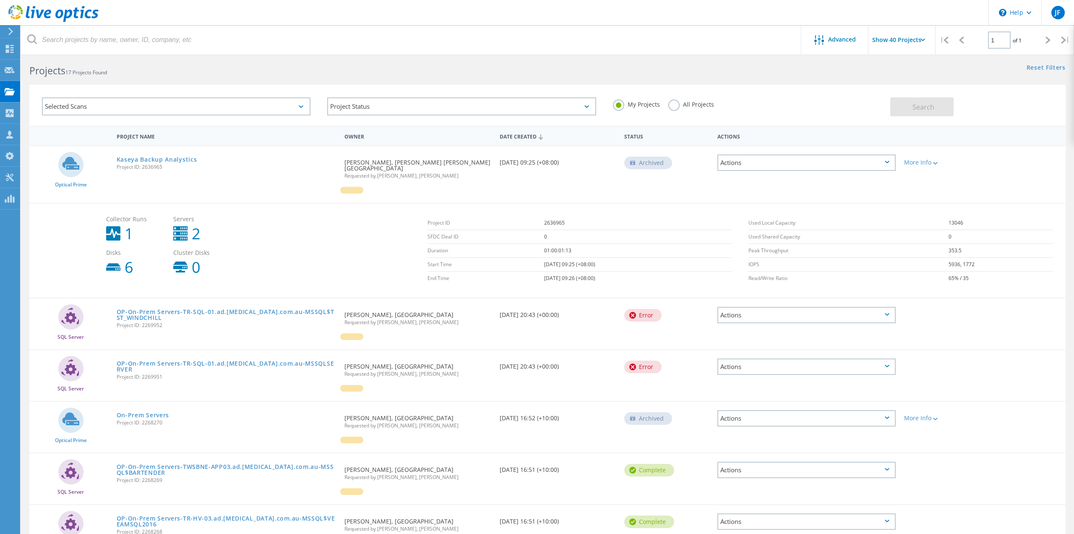
click at [850, 308] on div "Actions" at bounding box center [807, 315] width 178 height 16
click at [795, 327] on div "Delete" at bounding box center [806, 327] width 177 height 13
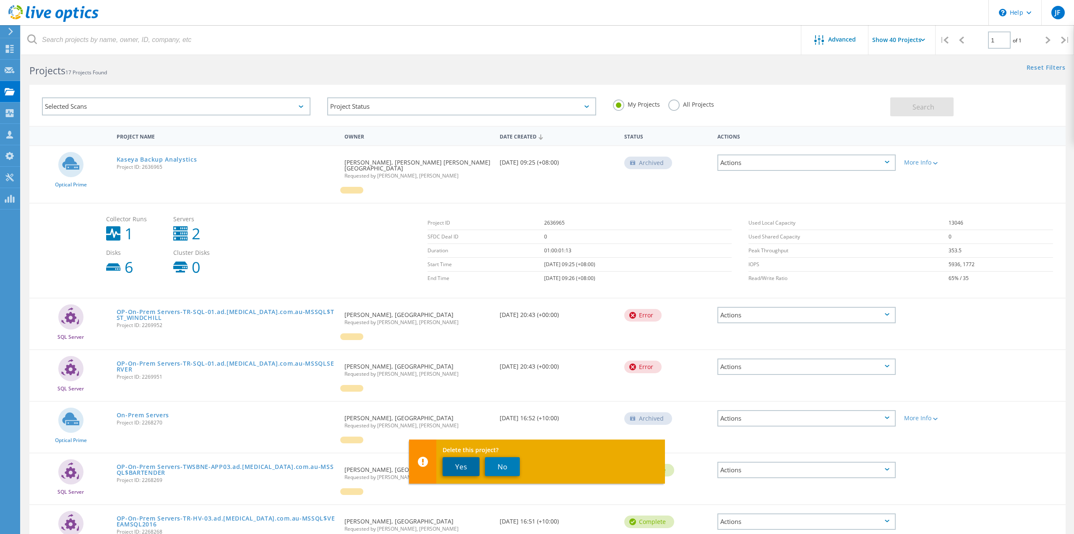
click at [461, 467] on button "Yes" at bounding box center [461, 466] width 37 height 19
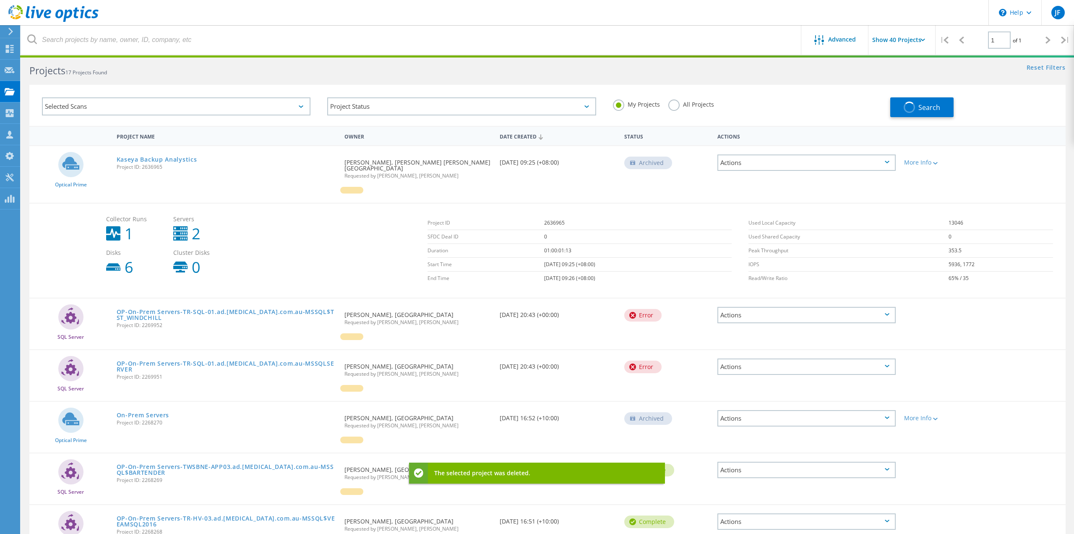
click at [786, 368] on div "Actions" at bounding box center [807, 366] width 178 height 16
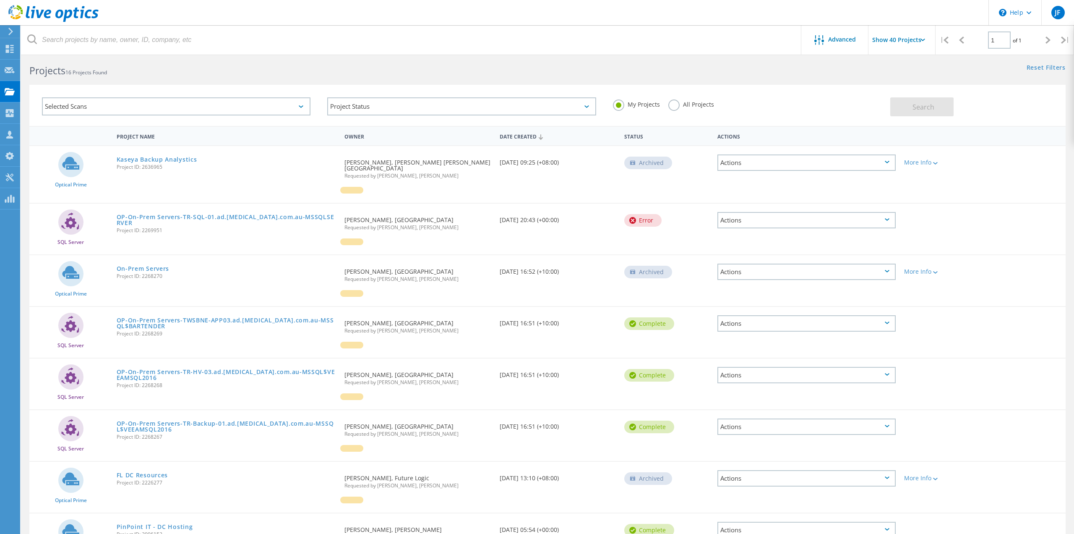
click at [772, 220] on div "Actions" at bounding box center [807, 220] width 178 height 16
click at [748, 235] on div "Delete" at bounding box center [806, 233] width 177 height 13
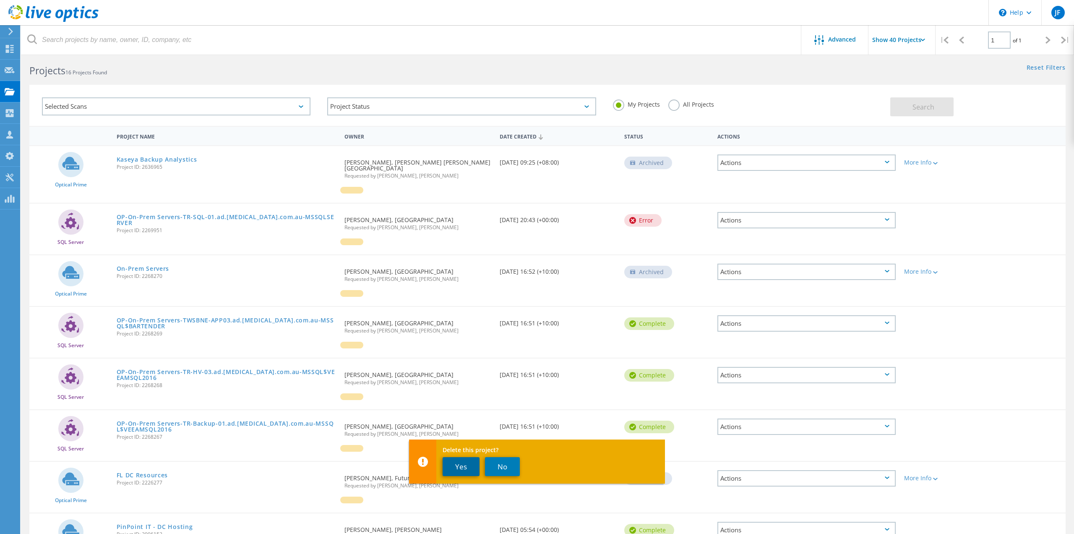
click at [462, 464] on button "Yes" at bounding box center [461, 466] width 37 height 19
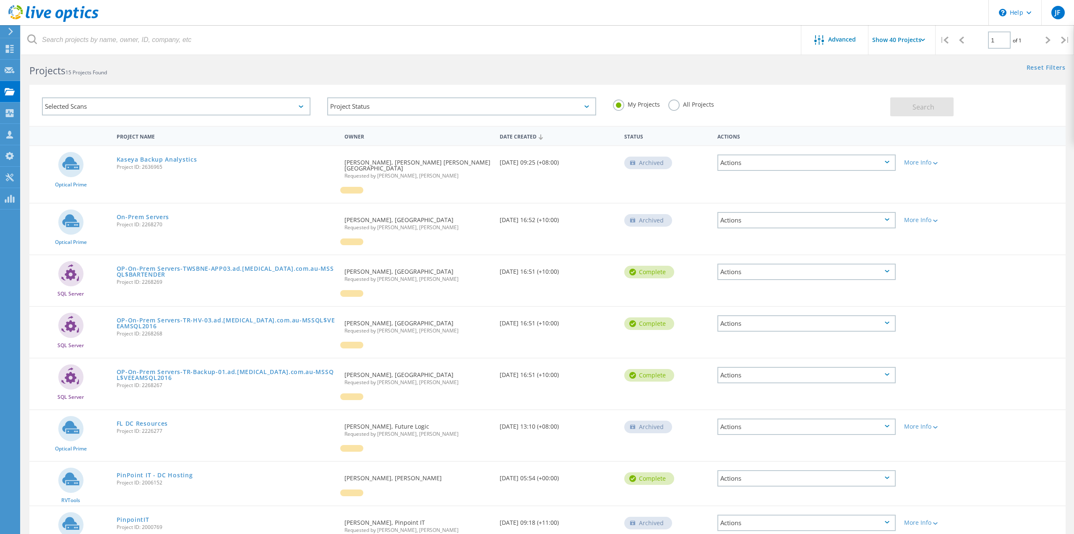
click at [786, 219] on div "Actions" at bounding box center [807, 220] width 178 height 16
click at [1029, 223] on div "Optical Prime On-Prem Servers Project ID: 2268270 Requested By Mike Olagoroye, …" at bounding box center [547, 229] width 1037 height 51
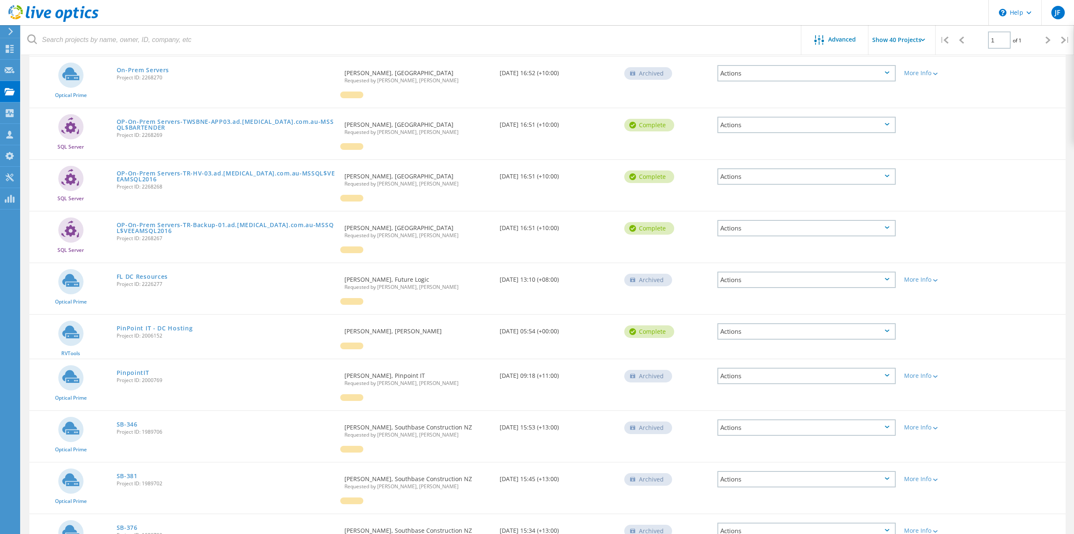
scroll to position [154, 0]
click at [8, 203] on div at bounding box center [10, 199] width 10 height 9
click at [11, 179] on use at bounding box center [9, 177] width 8 height 8
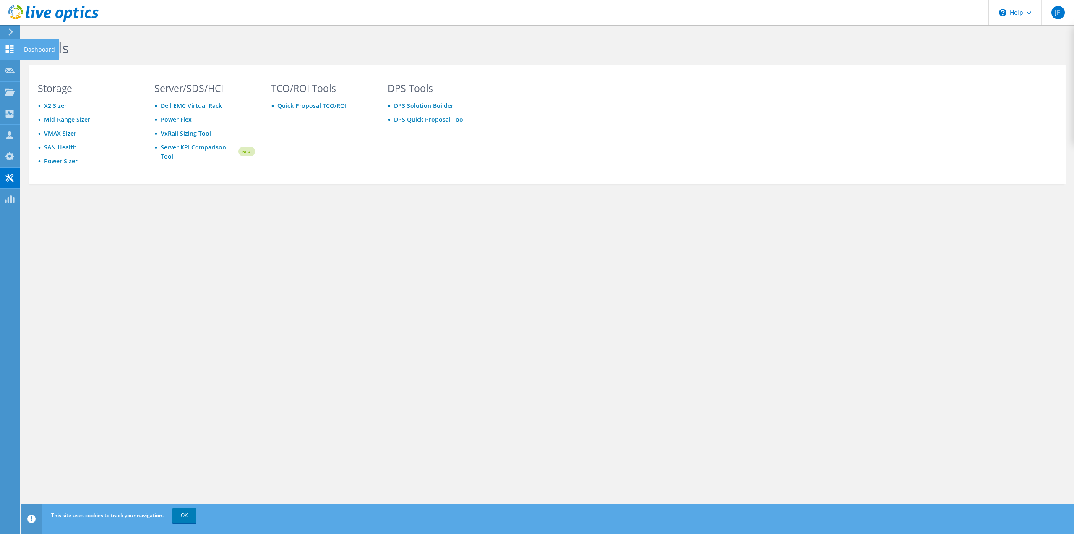
click at [12, 50] on icon at bounding box center [10, 49] width 10 height 8
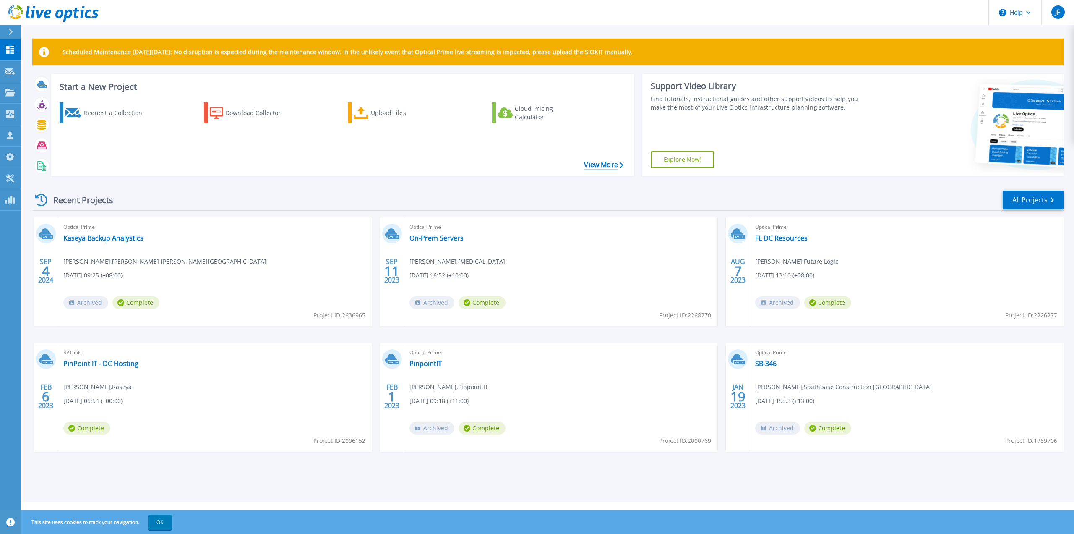
click at [606, 166] on link "View More" at bounding box center [603, 165] width 39 height 8
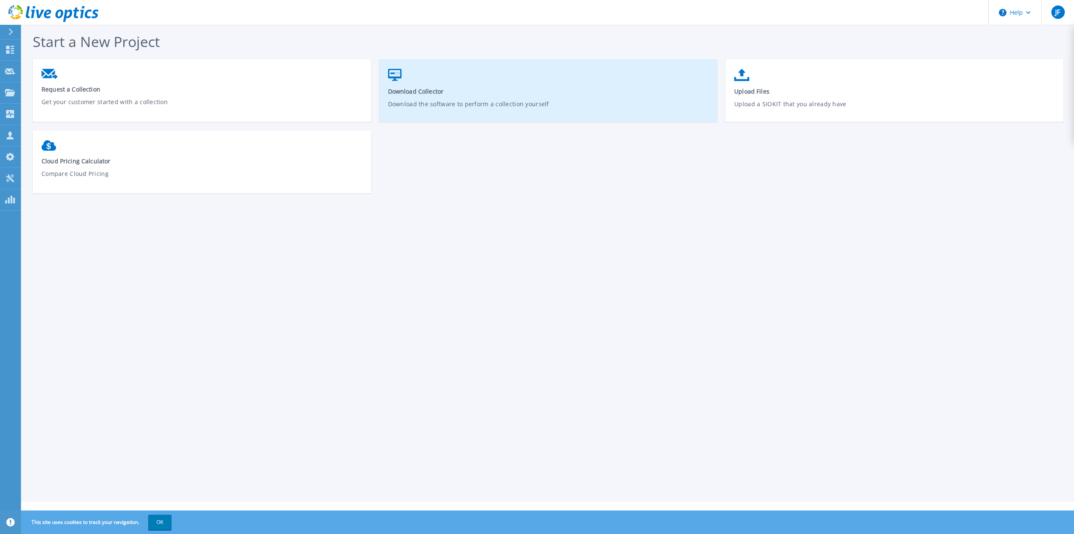
click at [456, 100] on p "Download the software to perform a collection yourself" at bounding box center [548, 108] width 321 height 19
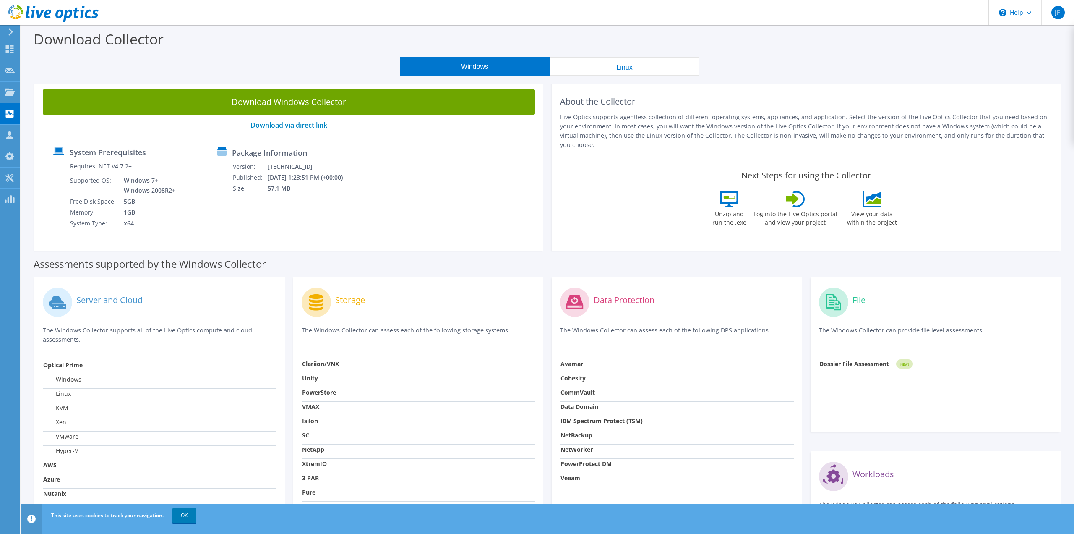
click at [631, 71] on button "Linux" at bounding box center [625, 66] width 150 height 19
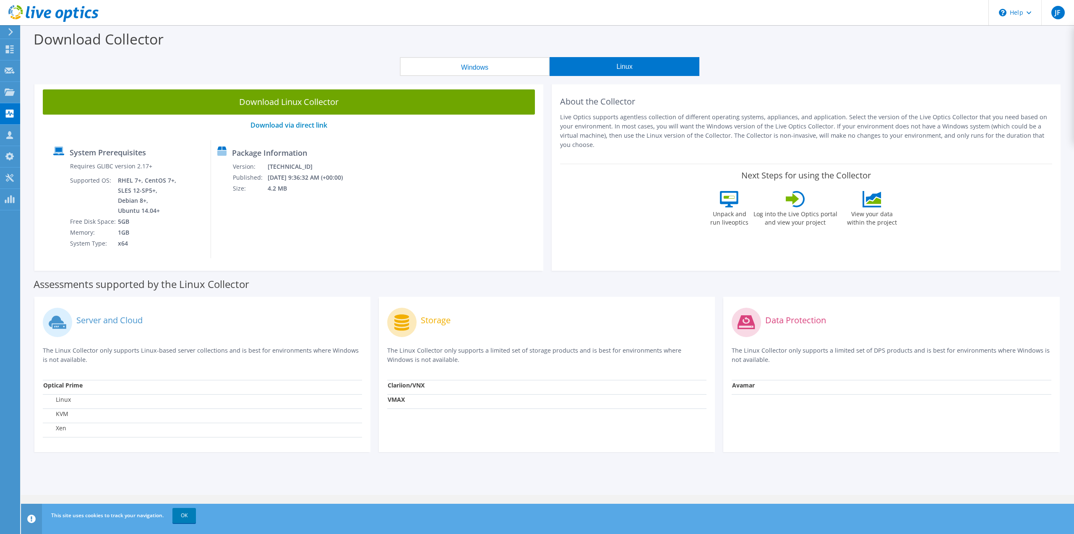
click at [498, 73] on button "Windows" at bounding box center [475, 66] width 150 height 19
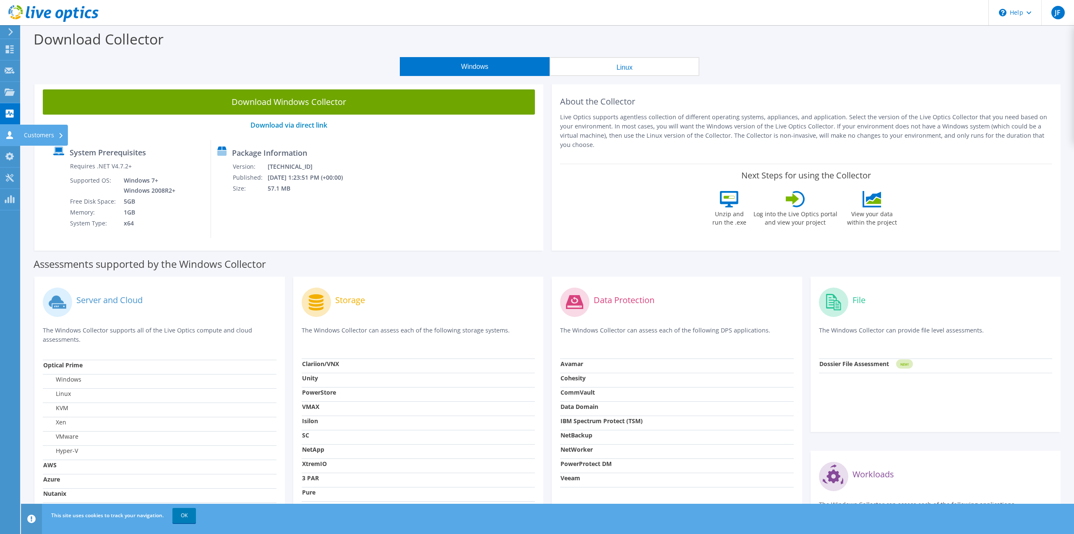
click at [8, 138] on use at bounding box center [9, 135] width 7 height 8
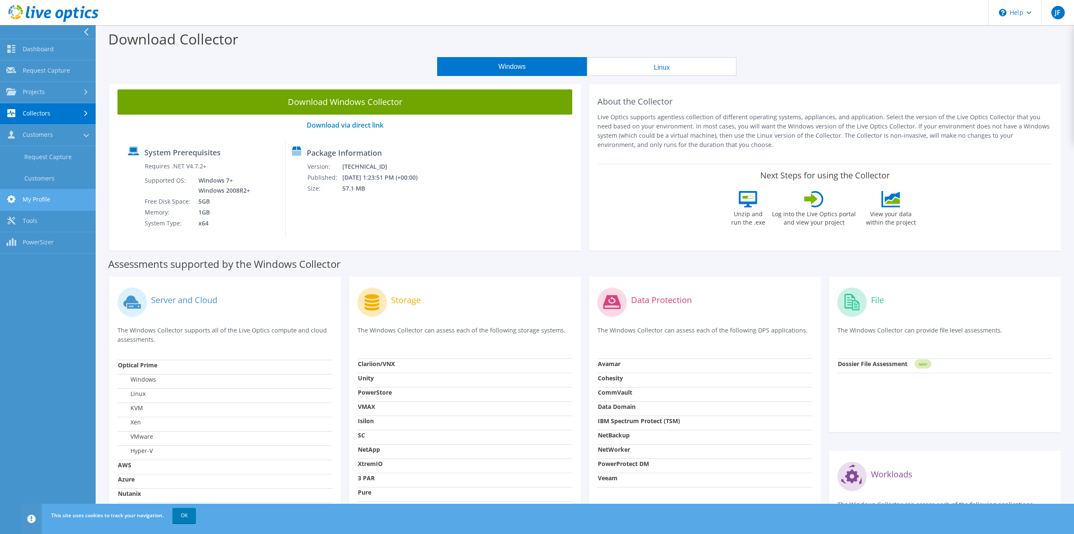
click at [57, 203] on link "My Profile" at bounding box center [48, 199] width 96 height 21
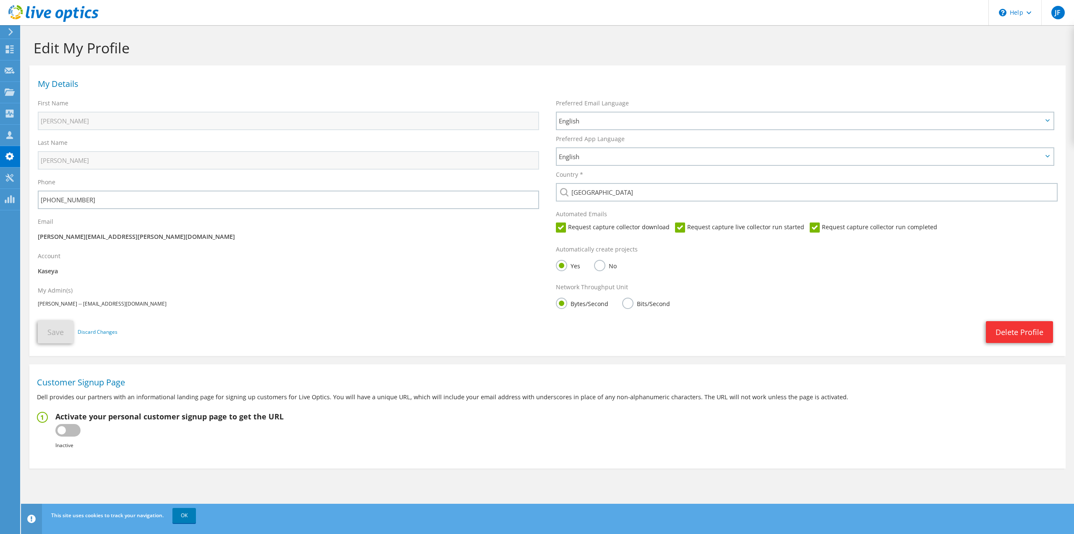
click at [68, 436] on label at bounding box center [67, 430] width 25 height 13
click at [0, 0] on input "checkbox" at bounding box center [0, 0] width 0 height 0
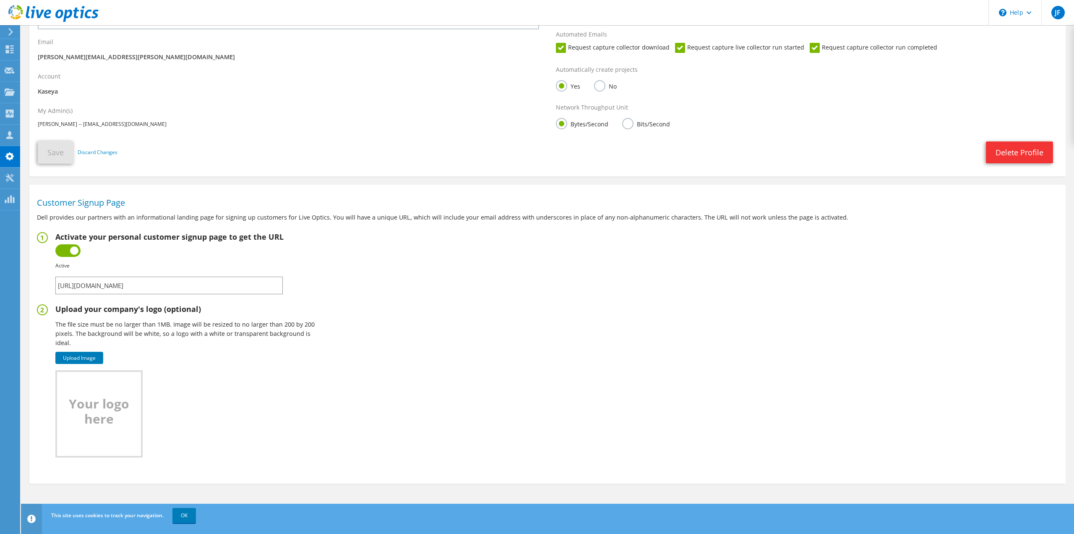
scroll to position [183, 0]
click at [89, 358] on link "Upload Image" at bounding box center [79, 358] width 48 height 12
click at [192, 517] on link "OK" at bounding box center [184, 515] width 24 height 15
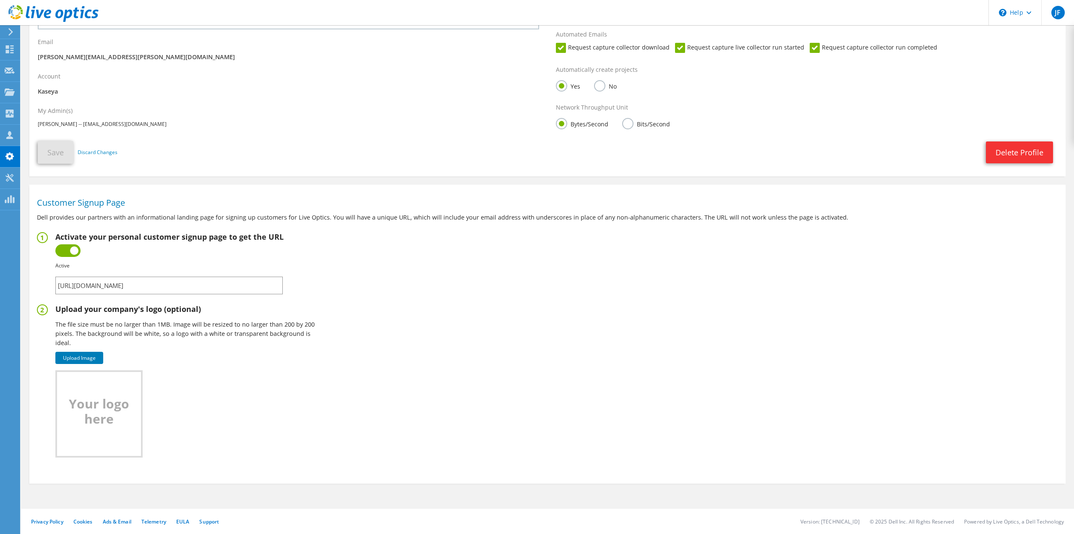
drag, startPoint x: 429, startPoint y: 324, endPoint x: 405, endPoint y: 319, distance: 24.9
click at [429, 324] on fieldset "Upload your company's logo (optional) The file size must be no larger than 1MB.…" at bounding box center [547, 384] width 1021 height 161
drag, startPoint x: 270, startPoint y: 289, endPoint x: 248, endPoint y: 297, distance: 23.4
click at [250, 294] on input "https://app.liveoptics.com/signup/joshua_fitzgerald_kaseya_com" at bounding box center [168, 286] width 227 height 18
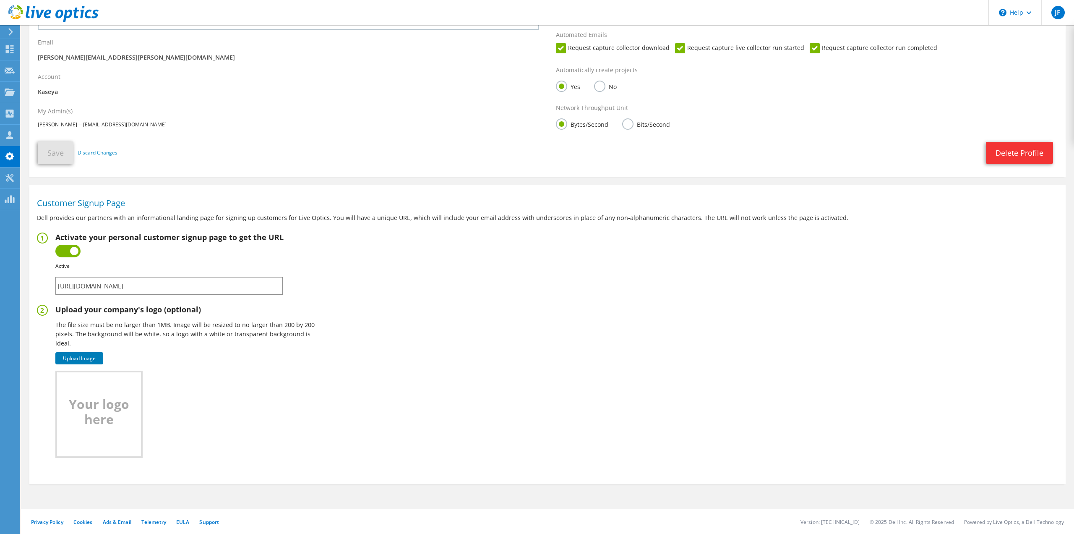
drag, startPoint x: 248, startPoint y: 297, endPoint x: 253, endPoint y: 299, distance: 4.5
click at [253, 295] on input "https://app.liveoptics.com/signup/joshua_fitzgerald_kaseya_com" at bounding box center [168, 286] width 227 height 18
drag, startPoint x: 417, startPoint y: 380, endPoint x: 407, endPoint y: 362, distance: 20.3
click at [417, 380] on fieldset "Upload your company's logo (optional) The file size must be no larger than 1MB.…" at bounding box center [547, 386] width 1021 height 161
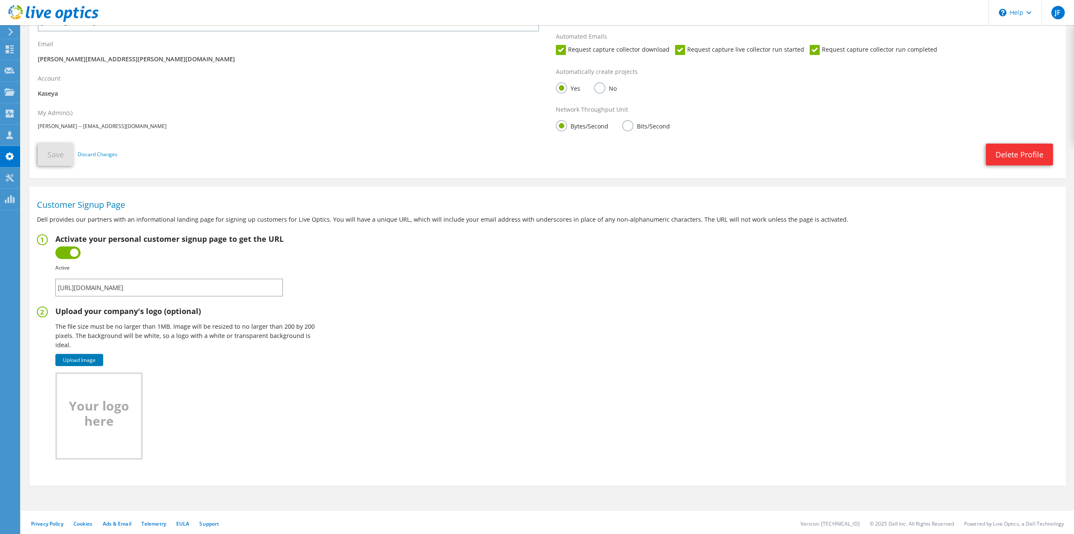
click at [444, 277] on fieldset "Activate your personal customer signup page to get the URL Inactive Active Fail…" at bounding box center [547, 265] width 1021 height 62
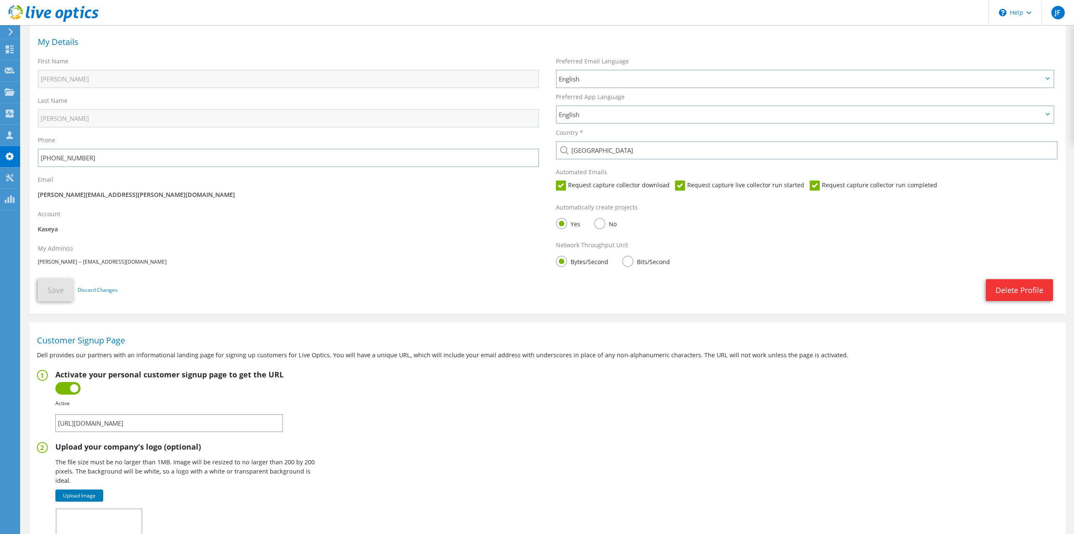
scroll to position [42, 0]
